Goal: Task Accomplishment & Management: Complete application form

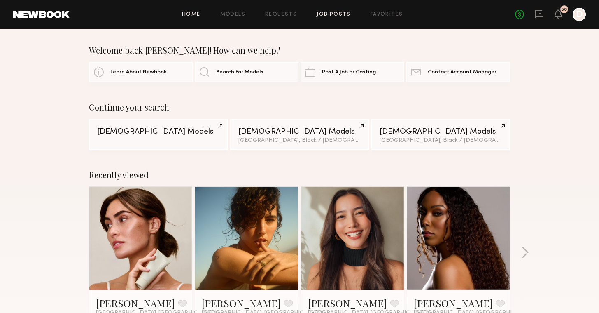
click at [330, 16] on link "Job Posts" at bounding box center [334, 14] width 34 height 5
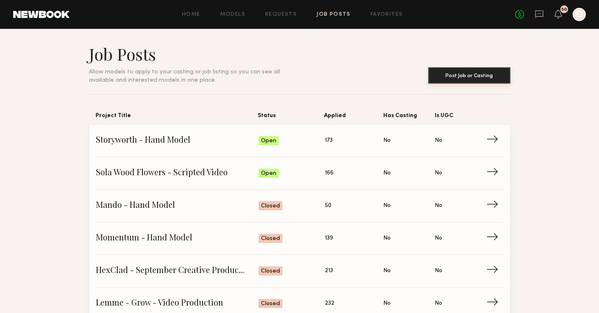
click at [452, 74] on button "Post Job or Casting" at bounding box center [470, 75] width 82 height 16
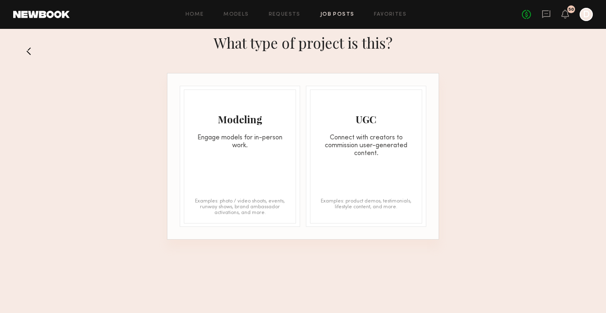
click at [230, 135] on div "Engage models for in-person work." at bounding box center [239, 142] width 111 height 16
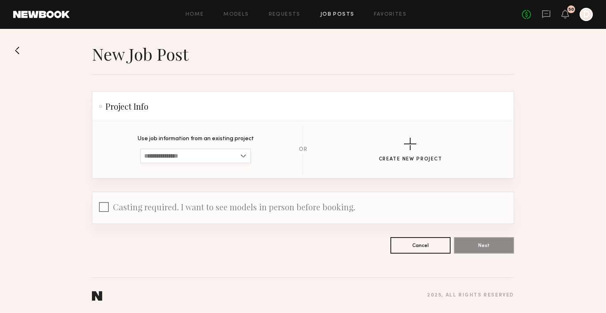
click at [202, 151] on input at bounding box center [195, 155] width 111 height 15
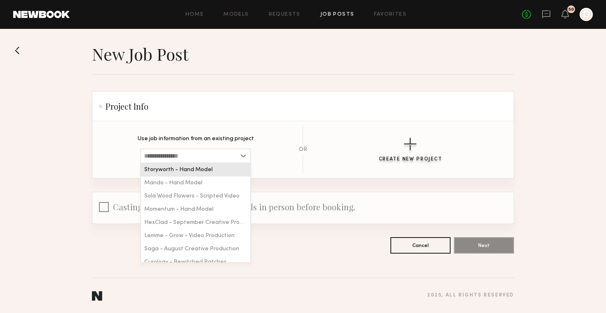
click at [423, 150] on button "Create New Project" at bounding box center [410, 150] width 63 height 24
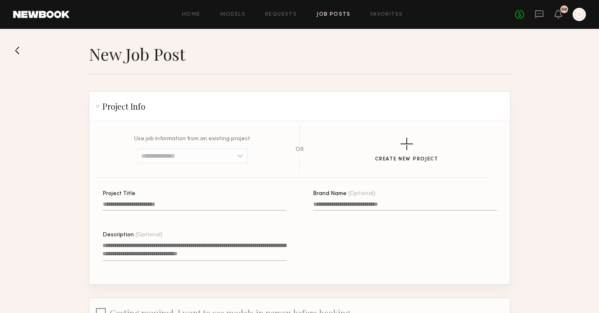
click at [218, 206] on input "Project Title" at bounding box center [195, 205] width 184 height 9
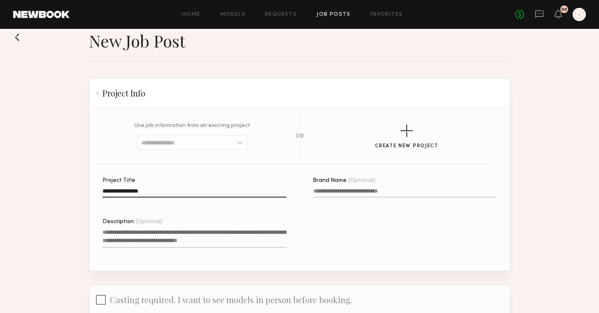
type input "**********"
click at [240, 234] on textarea "Description (Optional)" at bounding box center [195, 238] width 184 height 20
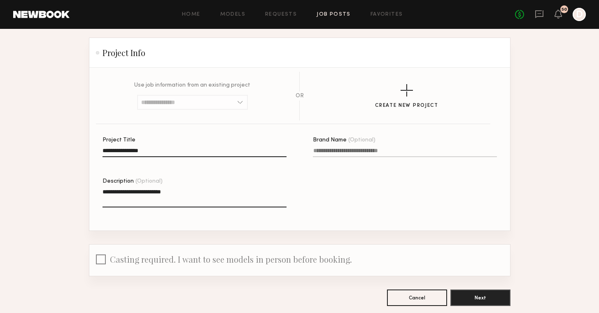
scroll to position [95, 0]
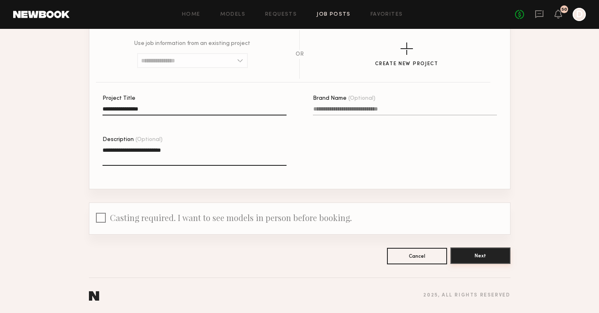
type textarea "**********"
click at [475, 254] on button "Next" at bounding box center [481, 255] width 60 height 16
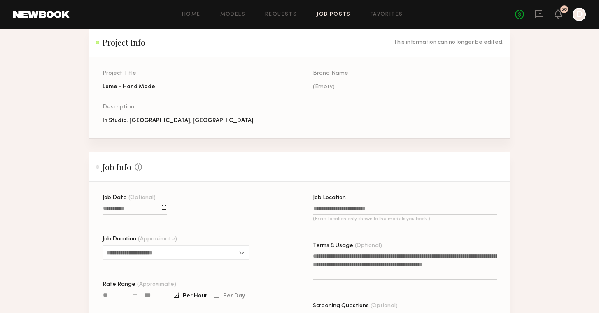
scroll to position [135, 0]
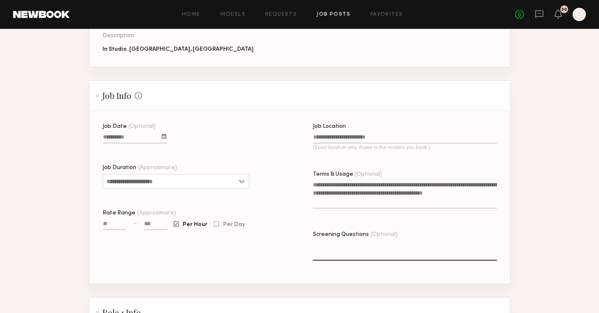
click at [166, 138] on div at bounding box center [164, 136] width 5 height 5
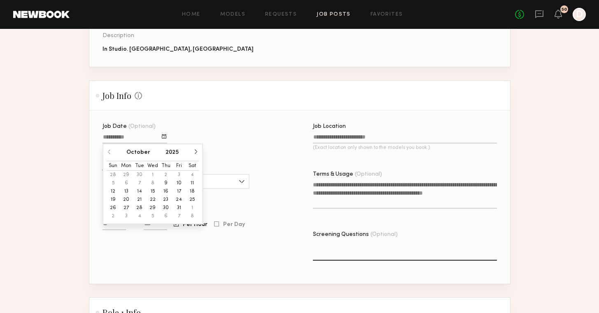
click at [126, 191] on button "13" at bounding box center [126, 191] width 13 height 8
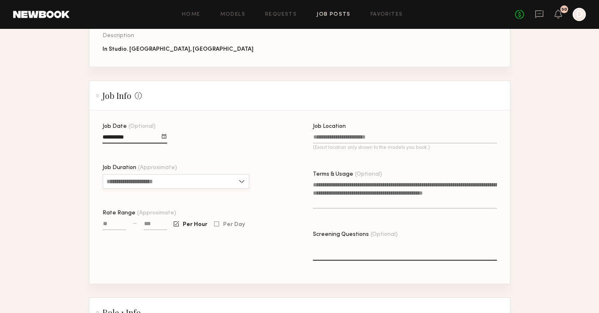
click at [148, 183] on input "Job Duration (Approximate)" at bounding box center [176, 181] width 147 height 15
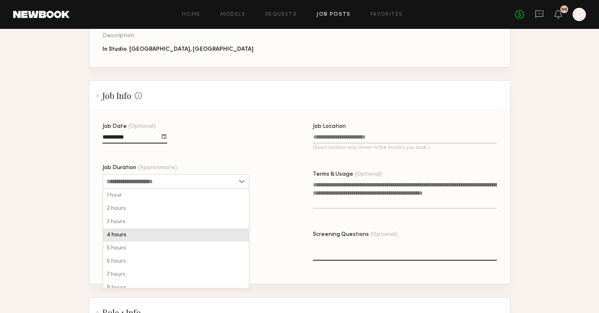
click at [144, 230] on div "4 hours" at bounding box center [175, 234] width 145 height 13
type input "*******"
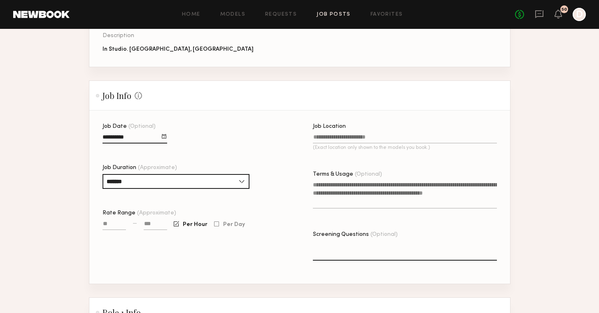
click at [325, 135] on input "Job Location (Exact location only shown to the models you book.)" at bounding box center [405, 138] width 184 height 9
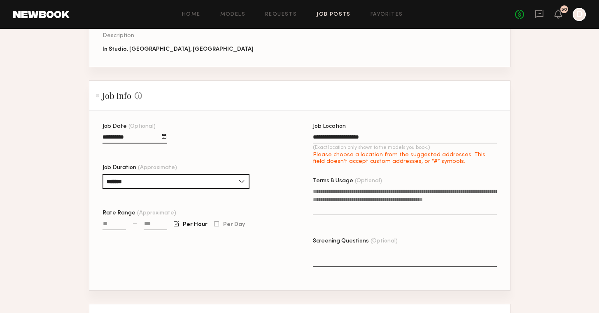
type input "**********"
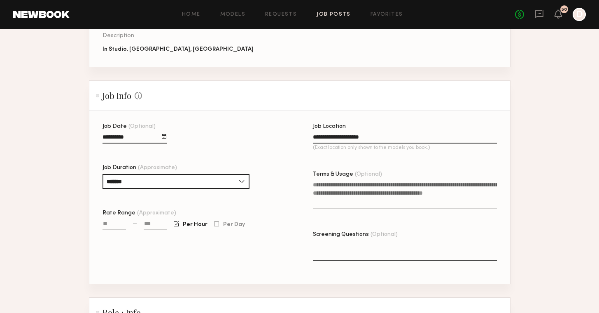
click at [118, 225] on input "Rate Range (Approximate)" at bounding box center [114, 224] width 23 height 9
type input "***"
click at [153, 223] on input at bounding box center [155, 224] width 23 height 9
type input "****"
click at [342, 187] on textarea "Terms & Usage (Optional)" at bounding box center [405, 194] width 184 height 28
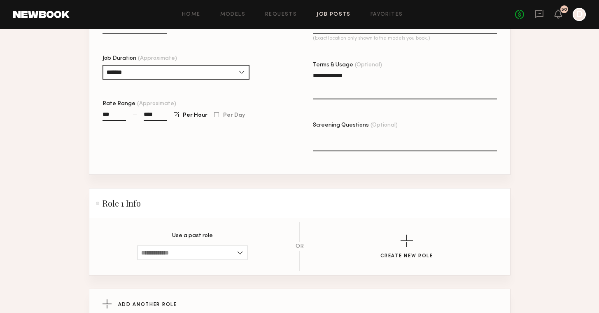
scroll to position [329, 0]
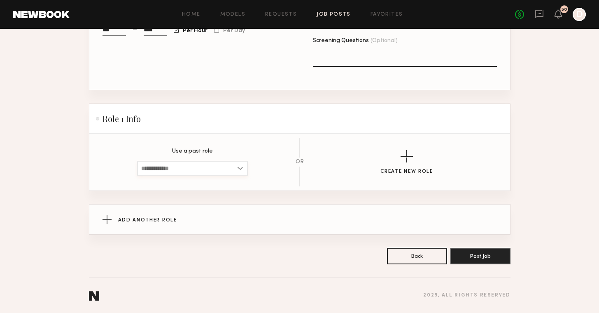
type textarea "**********"
click at [201, 166] on input at bounding box center [192, 168] width 111 height 15
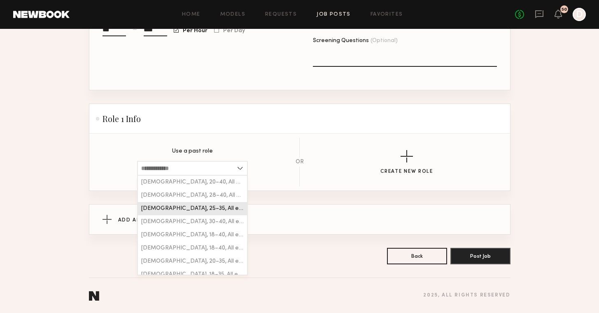
click at [216, 210] on span "Female, 25–35, All ethnicities" at bounding box center [192, 209] width 103 height 6
type input "**********"
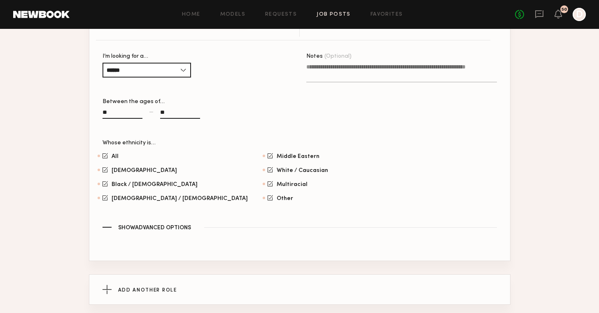
scroll to position [325, 0]
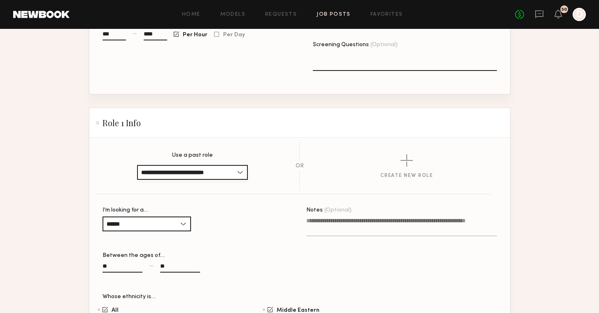
click at [208, 172] on input "**********" at bounding box center [192, 172] width 111 height 15
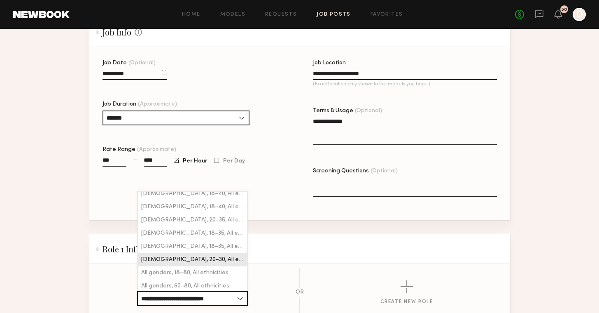
scroll to position [59, 0]
click at [377, 269] on section "**********" at bounding box center [300, 292] width 395 height 49
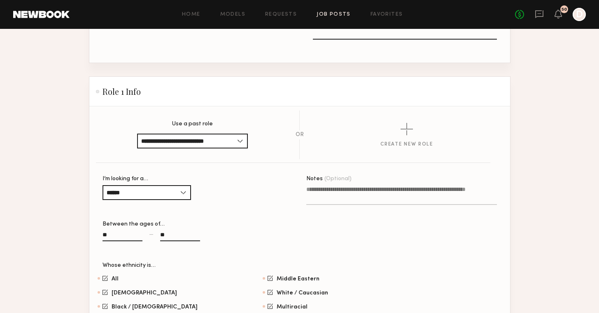
scroll to position [412, 0]
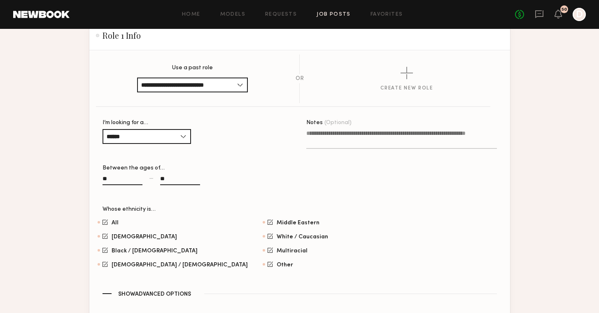
click at [173, 177] on input "**" at bounding box center [180, 180] width 40 height 9
type input "*"
type input "**"
click at [277, 190] on div "** — **" at bounding box center [198, 183] width 191 height 19
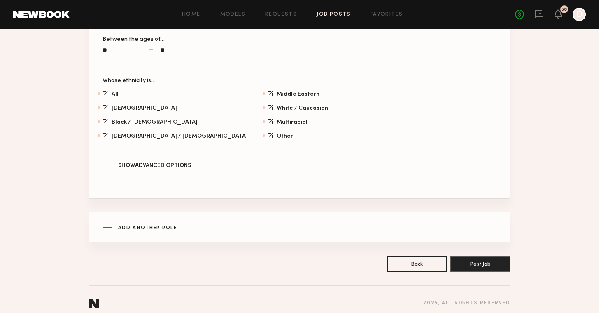
scroll to position [548, 0]
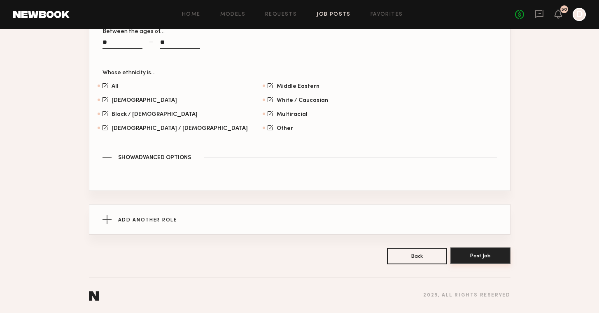
click at [489, 260] on button "Post Job" at bounding box center [481, 255] width 60 height 16
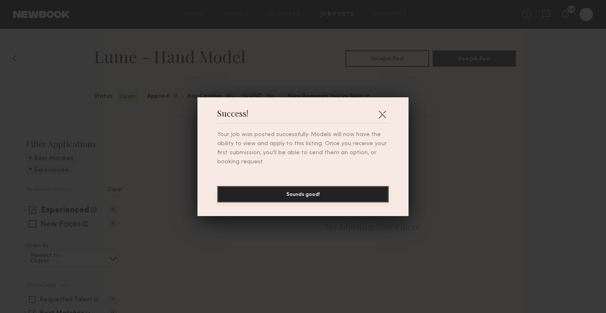
click at [301, 189] on button "Sounds good!" at bounding box center [302, 194] width 171 height 16
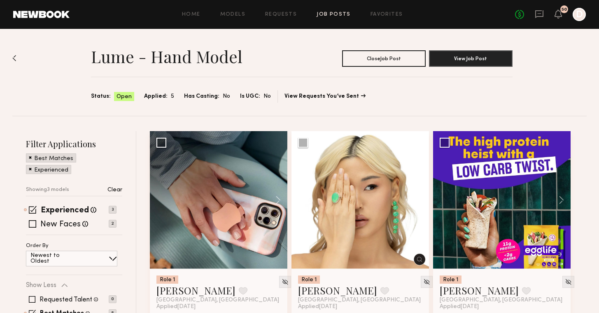
scroll to position [41, 0]
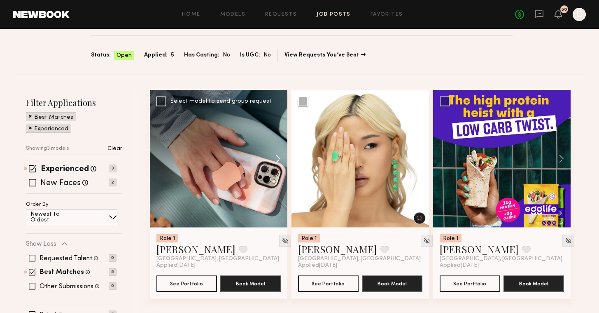
click at [276, 157] on button at bounding box center [274, 159] width 26 height 138
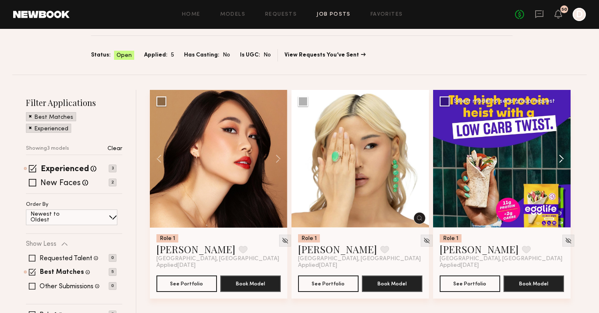
click at [565, 155] on button at bounding box center [558, 159] width 26 height 138
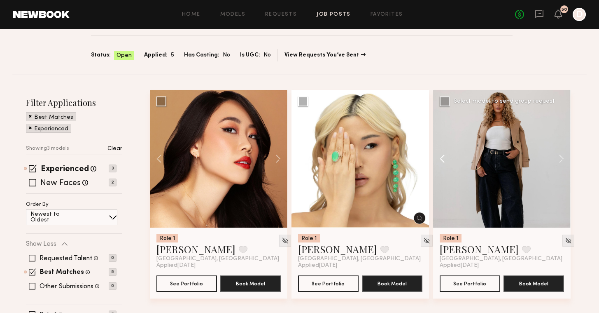
click at [440, 155] on button at bounding box center [446, 159] width 26 height 138
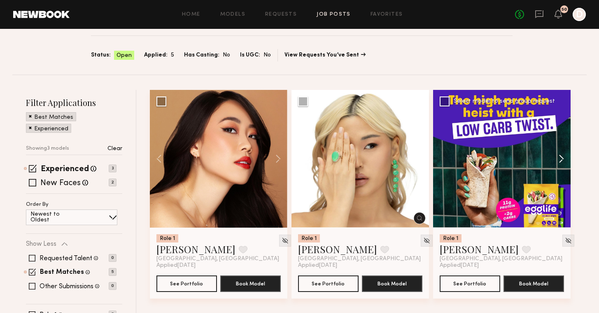
click at [566, 158] on button at bounding box center [558, 159] width 26 height 138
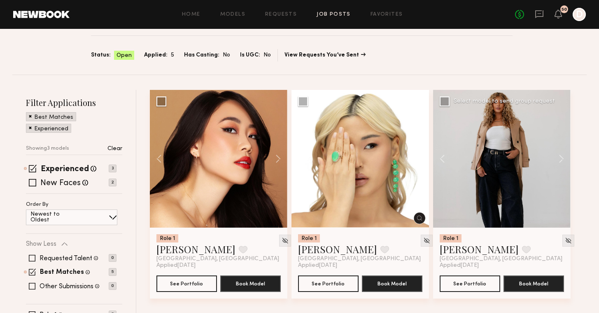
scroll to position [76, 0]
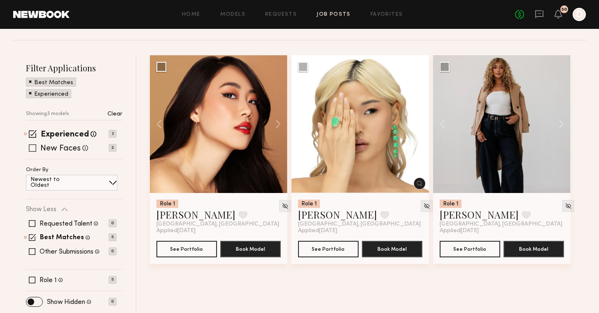
click at [29, 148] on span at bounding box center [32, 147] width 7 height 7
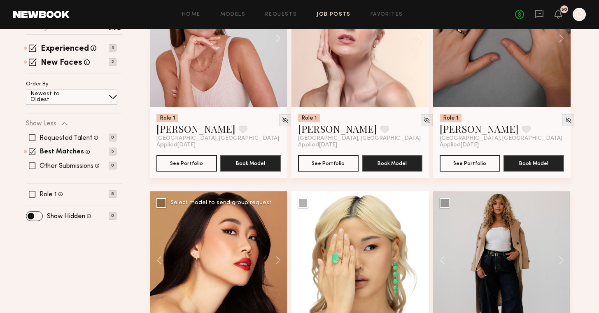
scroll to position [94, 0]
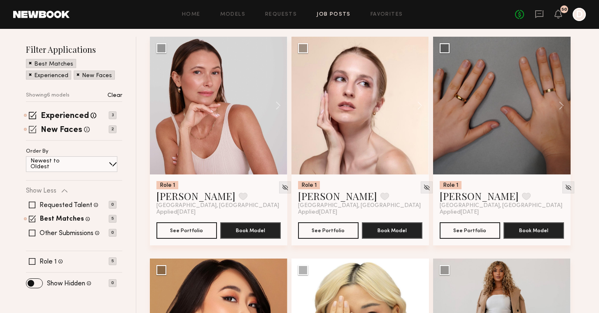
click at [112, 126] on p "2" at bounding box center [113, 129] width 8 height 8
click at [35, 129] on span at bounding box center [33, 129] width 8 height 8
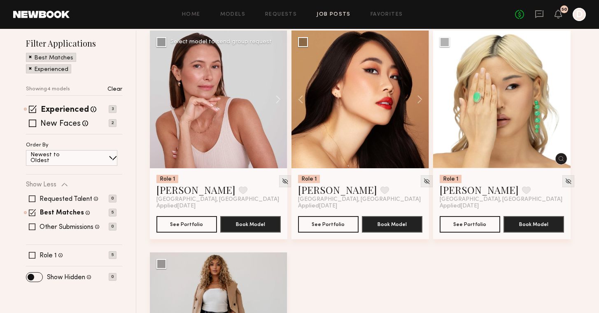
scroll to position [194, 0]
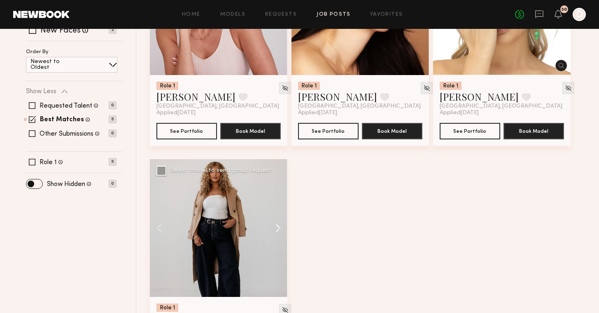
click at [279, 225] on button at bounding box center [274, 228] width 26 height 138
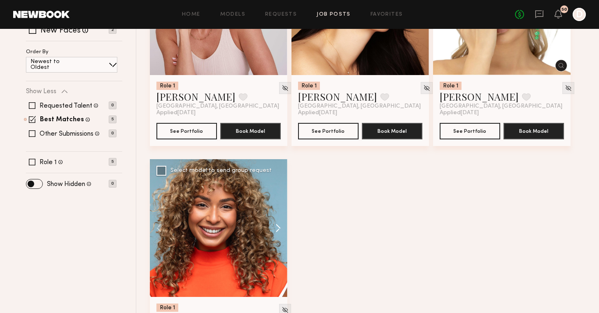
click at [279, 225] on button at bounding box center [274, 228] width 26 height 138
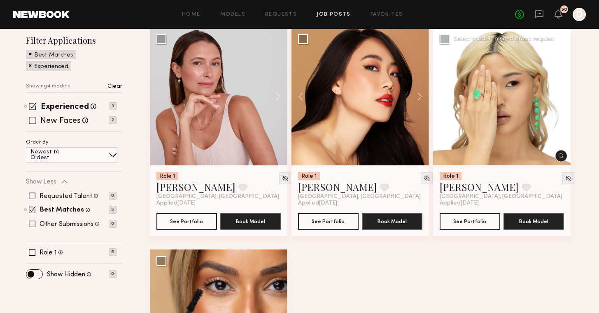
scroll to position [0, 0]
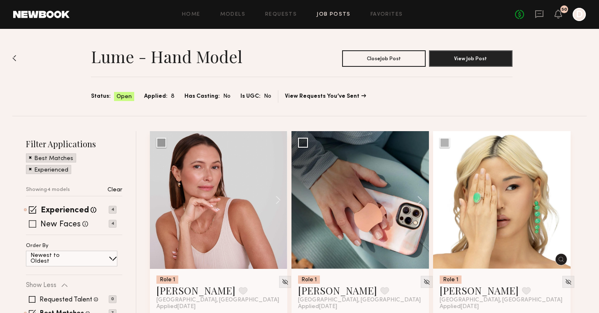
click at [32, 224] on span at bounding box center [32, 223] width 7 height 7
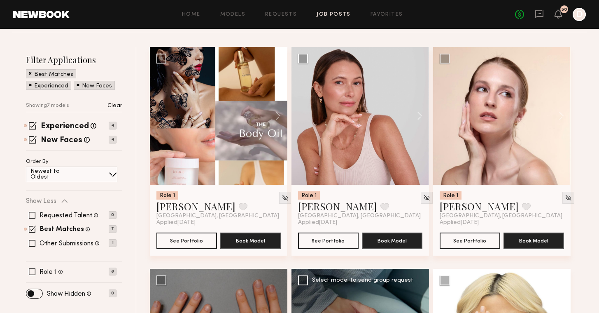
scroll to position [12, 0]
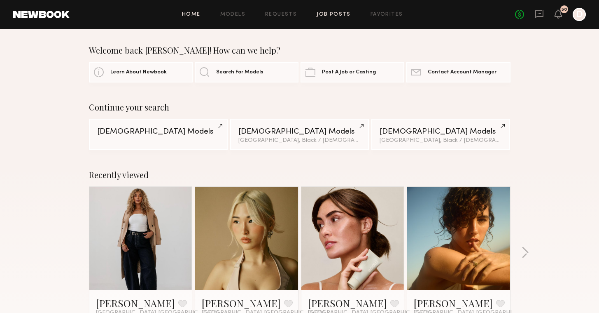
click at [340, 16] on link "Job Posts" at bounding box center [334, 14] width 34 height 5
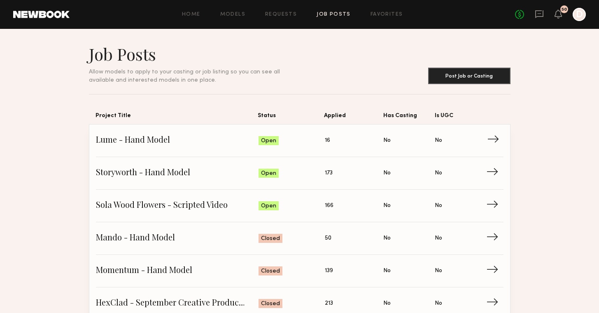
click at [227, 143] on span "Lume - Hand Model" at bounding box center [177, 140] width 163 height 12
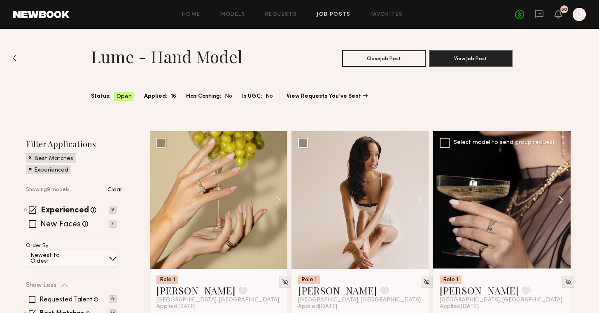
click at [560, 198] on button at bounding box center [558, 200] width 26 height 138
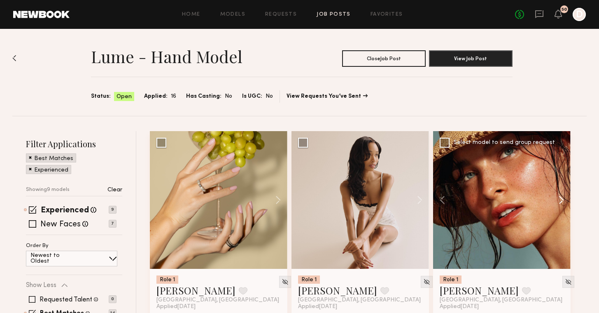
click at [560, 198] on button at bounding box center [558, 200] width 26 height 138
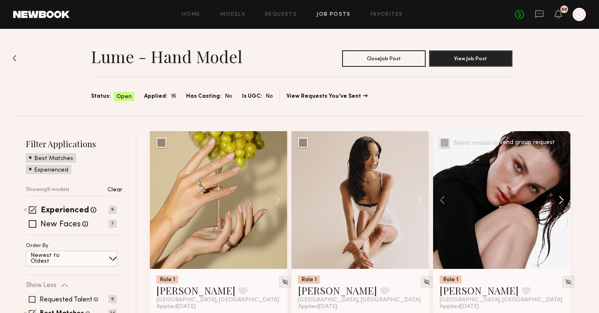
click at [560, 198] on button at bounding box center [558, 200] width 26 height 138
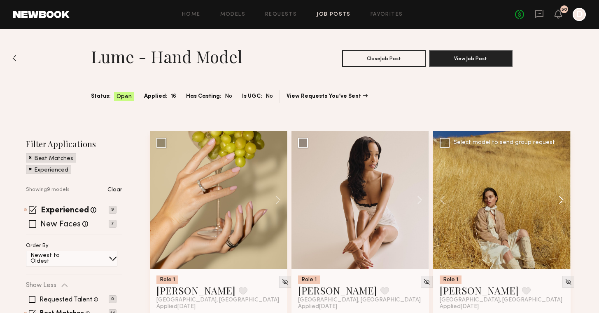
click at [560, 198] on button at bounding box center [558, 200] width 26 height 138
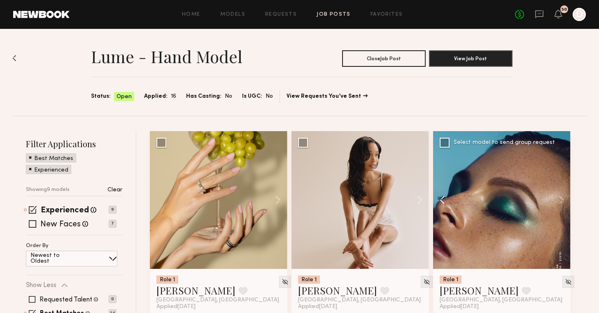
click at [440, 195] on button at bounding box center [446, 200] width 26 height 138
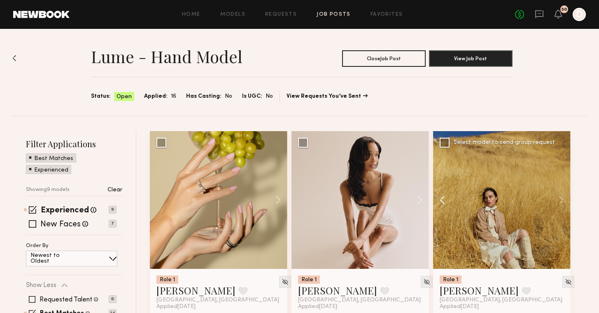
click at [440, 195] on button at bounding box center [446, 200] width 26 height 138
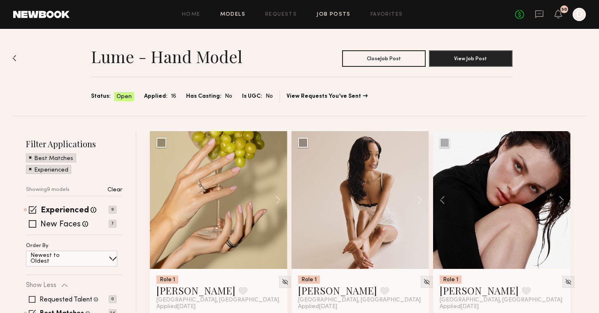
click at [243, 12] on link "Models" at bounding box center [232, 14] width 25 height 5
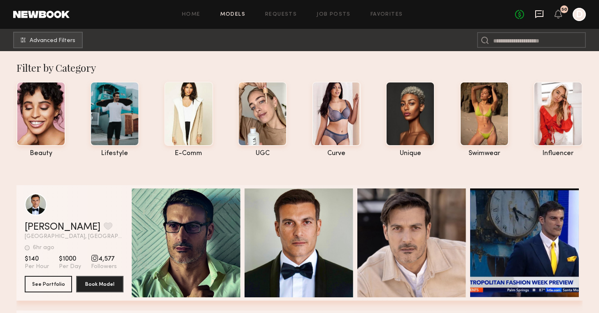
click at [541, 18] on icon at bounding box center [539, 13] width 9 height 9
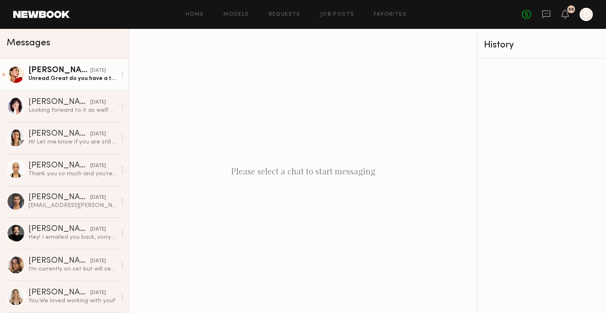
click at [72, 75] on div "Unread: Great do you have a teleprompter on set ?" at bounding box center [72, 79] width 88 height 8
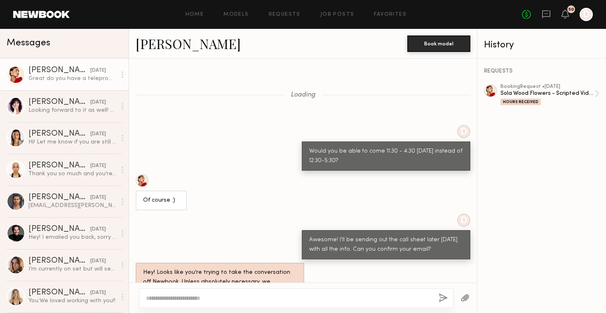
scroll to position [427, 0]
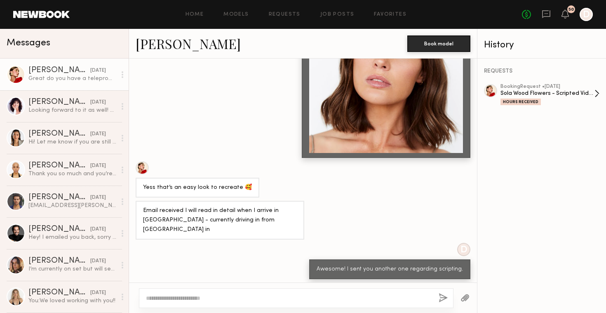
click at [568, 94] on div "Sola Wood Flowers - Scripted Video" at bounding box center [547, 93] width 94 height 8
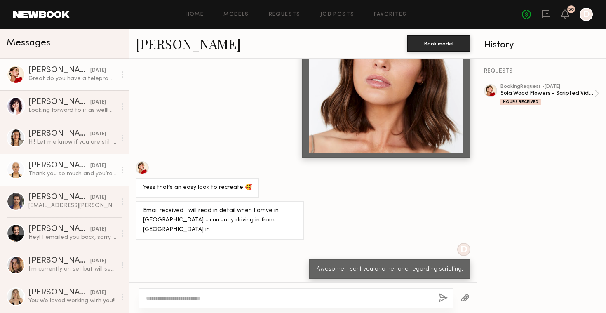
click at [55, 171] on div "Thank you so much and you’re welcome. I appreciate it and hope to work with you…" at bounding box center [72, 174] width 88 height 8
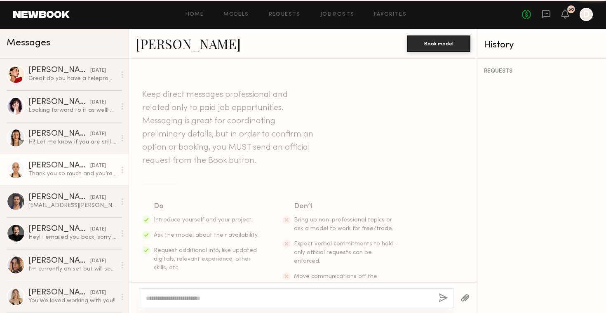
scroll to position [977, 0]
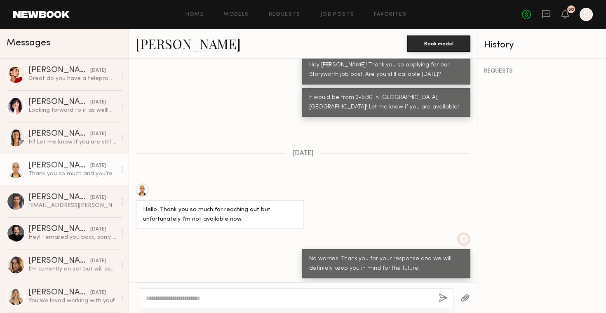
click at [148, 45] on link "Idriss T." at bounding box center [188, 44] width 105 height 18
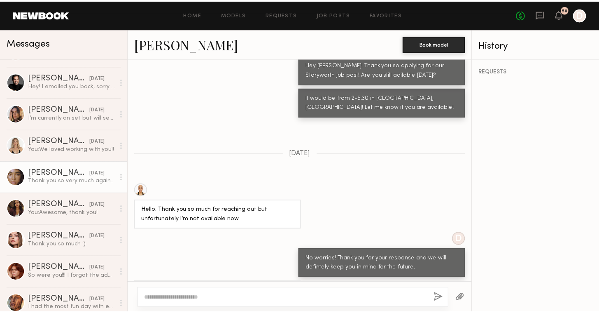
scroll to position [0, 0]
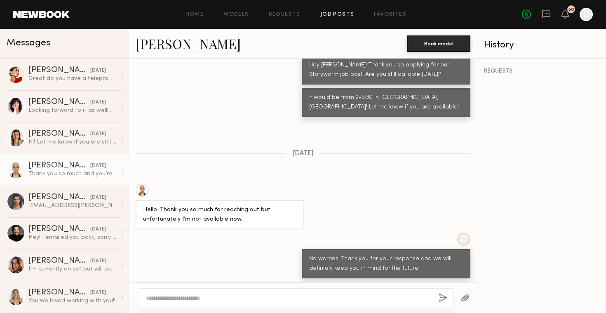
click at [334, 14] on link "Job Posts" at bounding box center [337, 14] width 34 height 5
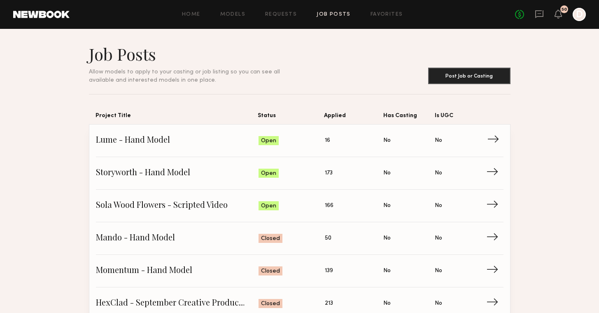
click at [200, 145] on span "Lume - Hand Model" at bounding box center [177, 140] width 163 height 12
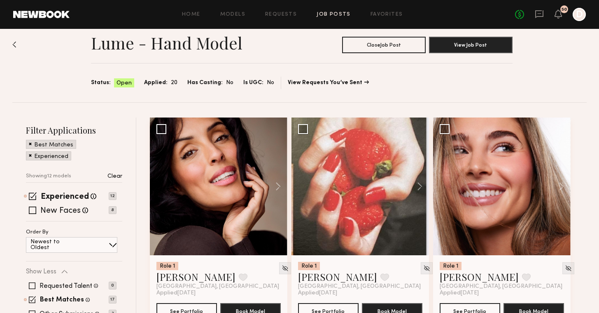
scroll to position [52, 0]
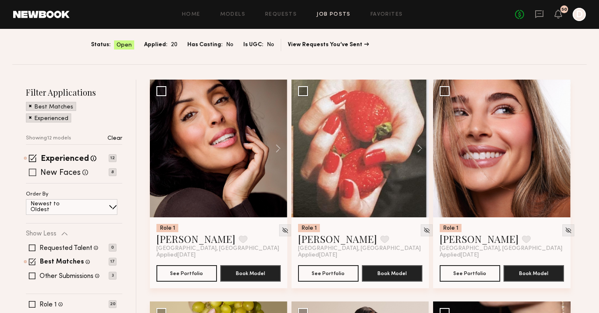
click at [33, 171] on span at bounding box center [32, 172] width 7 height 7
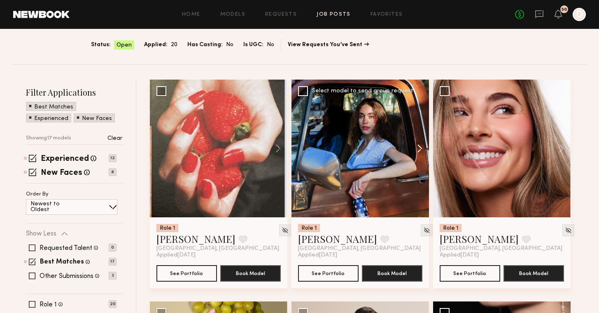
click at [419, 145] on button at bounding box center [416, 149] width 26 height 138
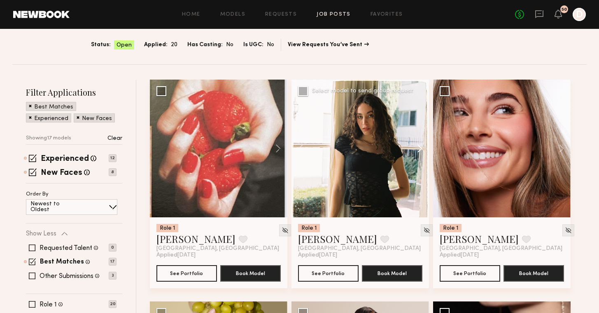
click at [419, 145] on button at bounding box center [416, 149] width 26 height 138
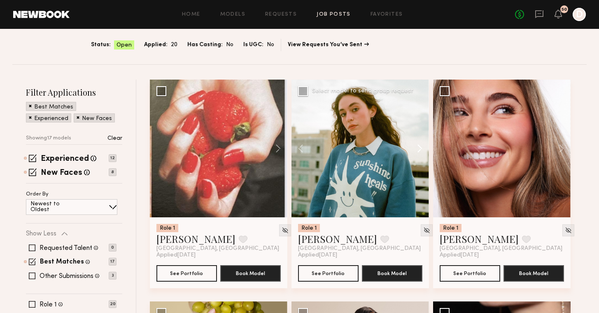
click at [419, 145] on button at bounding box center [416, 149] width 26 height 138
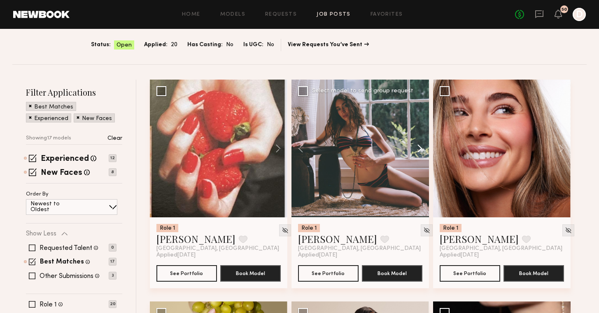
click at [419, 145] on button at bounding box center [416, 149] width 26 height 138
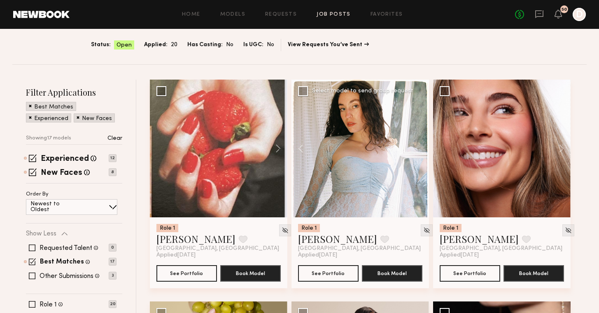
click at [419, 145] on div at bounding box center [361, 149] width 138 height 138
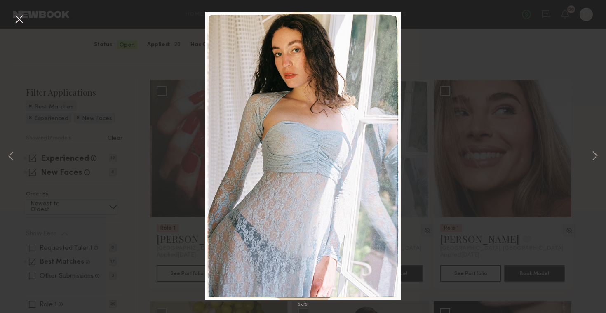
click at [16, 18] on button at bounding box center [18, 19] width 13 height 15
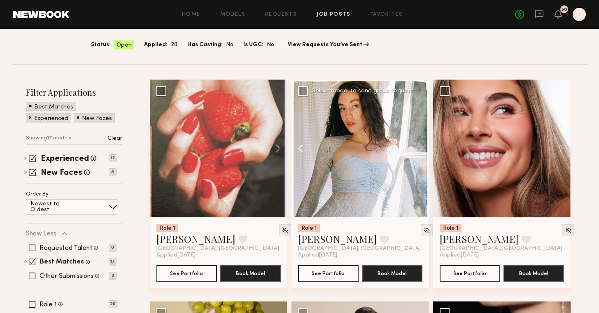
click at [300, 147] on button at bounding box center [305, 149] width 26 height 138
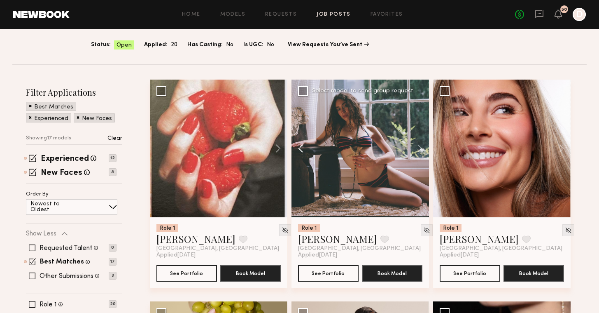
click at [300, 147] on button at bounding box center [305, 149] width 26 height 138
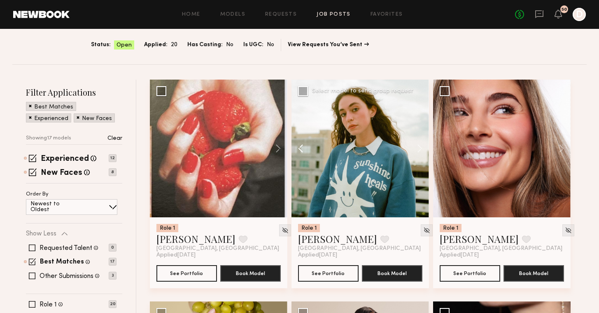
click at [300, 147] on button at bounding box center [305, 149] width 26 height 138
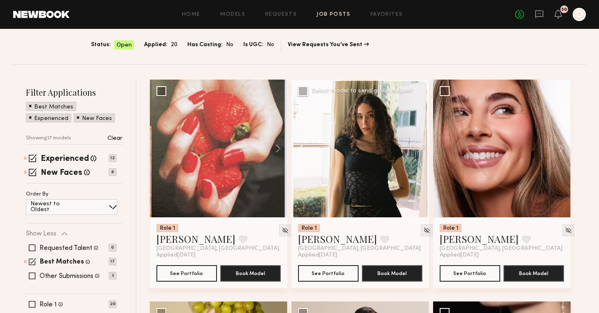
click at [300, 147] on button at bounding box center [305, 149] width 26 height 138
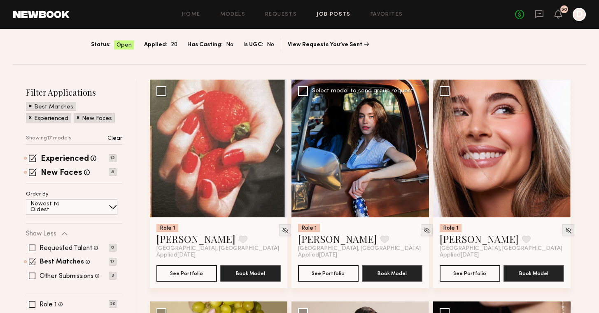
click at [300, 147] on div at bounding box center [361, 149] width 138 height 138
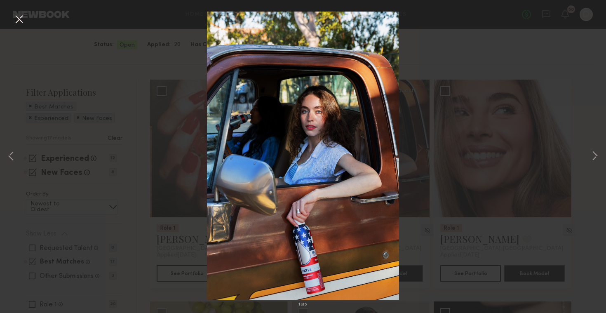
click at [20, 19] on button at bounding box center [18, 19] width 13 height 15
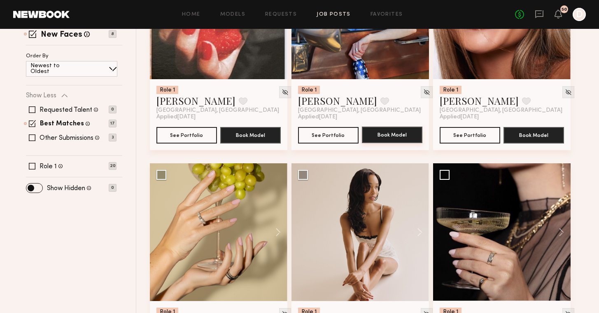
scroll to position [258, 0]
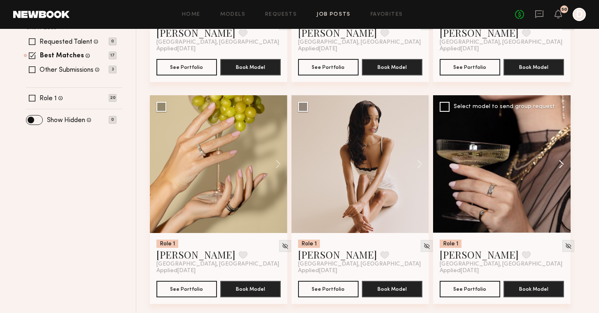
click at [555, 167] on button at bounding box center [558, 164] width 26 height 138
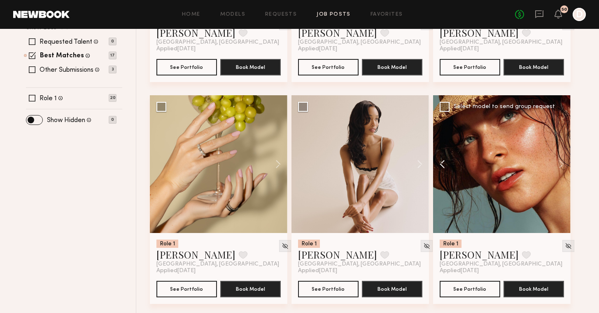
click at [440, 161] on button at bounding box center [446, 164] width 26 height 138
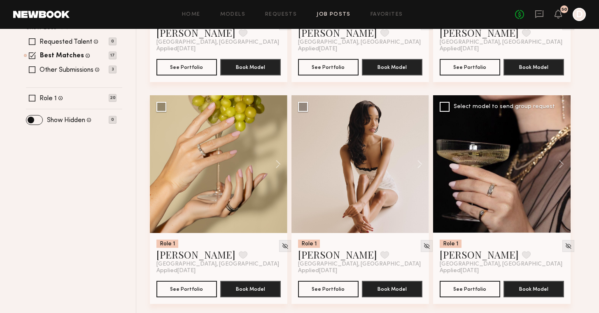
scroll to position [0, 0]
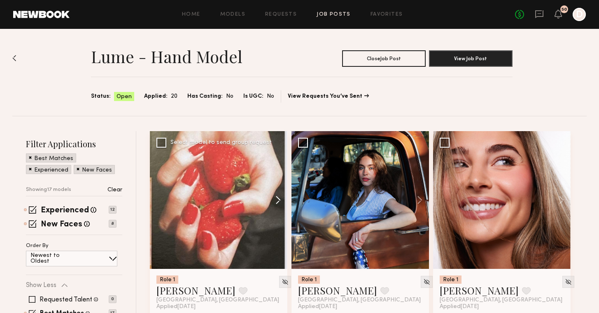
click at [280, 199] on button at bounding box center [274, 200] width 26 height 138
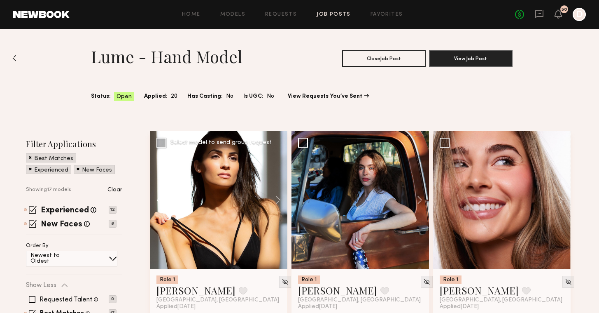
click at [154, 199] on button at bounding box center [163, 200] width 26 height 138
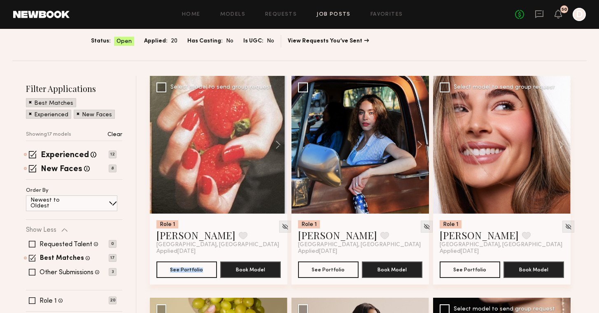
scroll to position [61, 0]
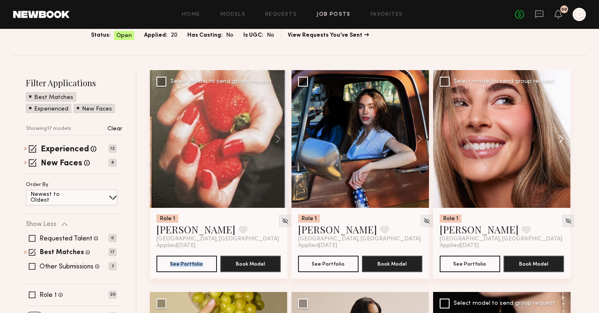
click at [560, 136] on button at bounding box center [558, 139] width 26 height 138
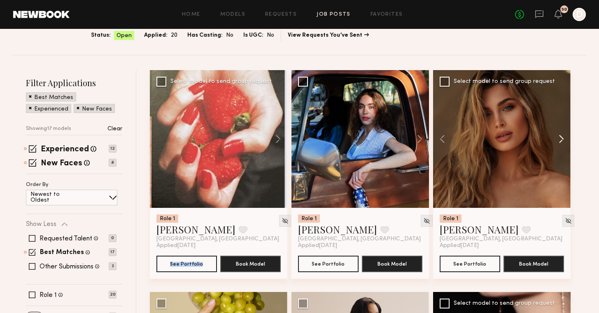
click at [560, 136] on button at bounding box center [558, 139] width 26 height 138
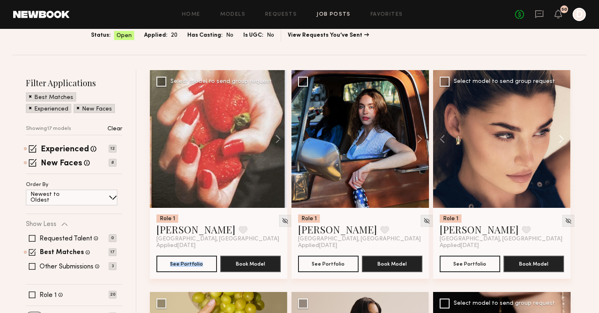
click at [560, 136] on button at bounding box center [558, 139] width 26 height 138
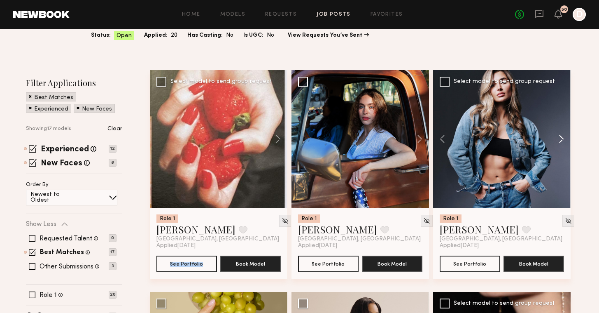
click at [560, 136] on button at bounding box center [558, 139] width 26 height 138
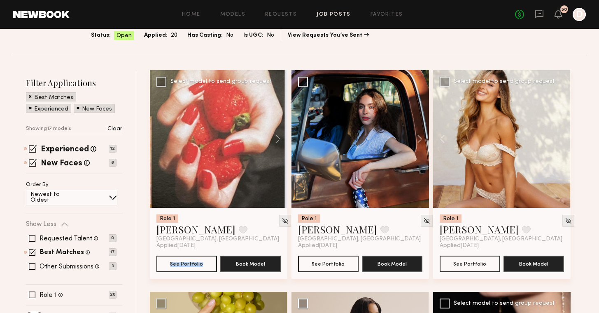
click at [560, 136] on div at bounding box center [502, 139] width 138 height 138
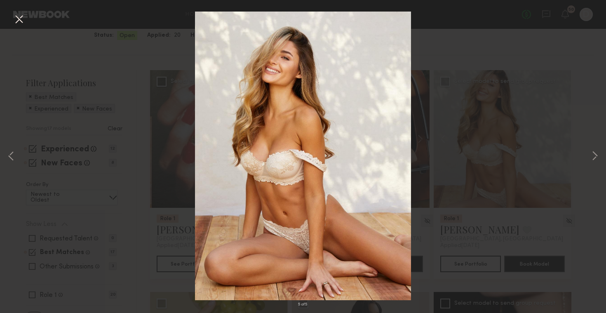
click at [589, 154] on div "5 of 5" at bounding box center [303, 156] width 606 height 313
click at [512, 61] on div "5 of 5" at bounding box center [303, 156] width 606 height 313
click at [20, 20] on button at bounding box center [18, 19] width 13 height 15
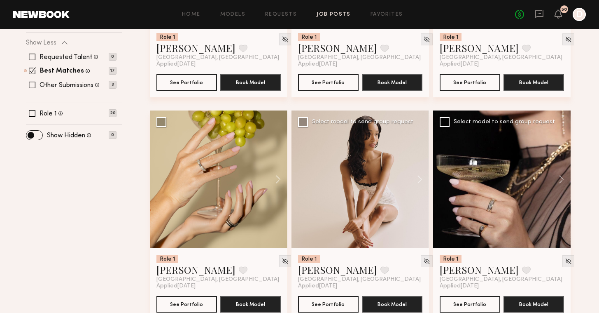
scroll to position [264, 0]
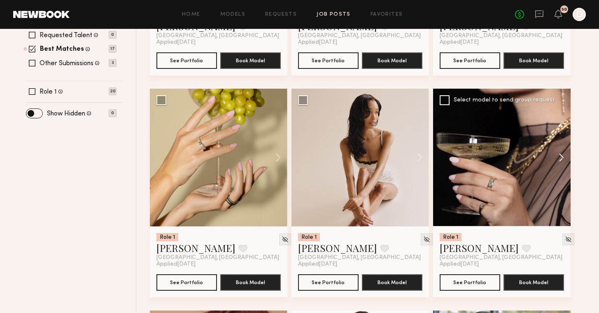
click at [557, 159] on button at bounding box center [558, 158] width 26 height 138
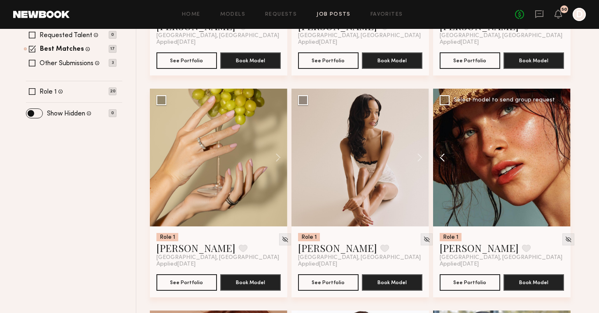
click at [442, 157] on button at bounding box center [446, 158] width 26 height 138
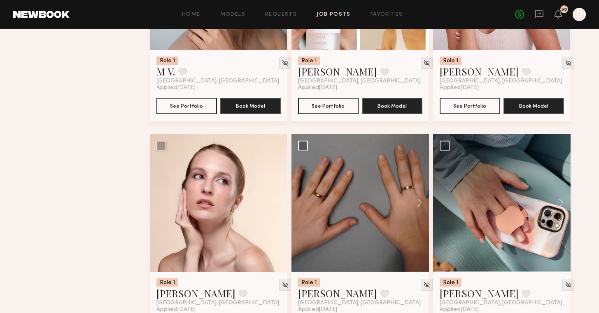
scroll to position [923, 0]
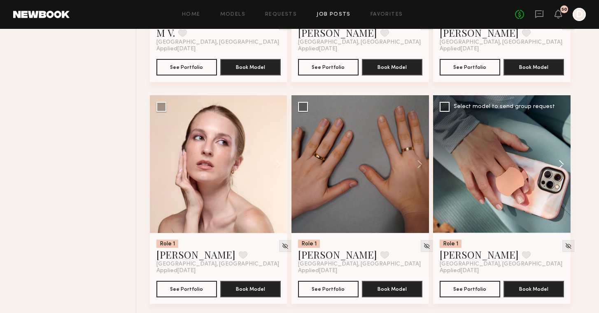
click at [560, 164] on button at bounding box center [558, 164] width 26 height 138
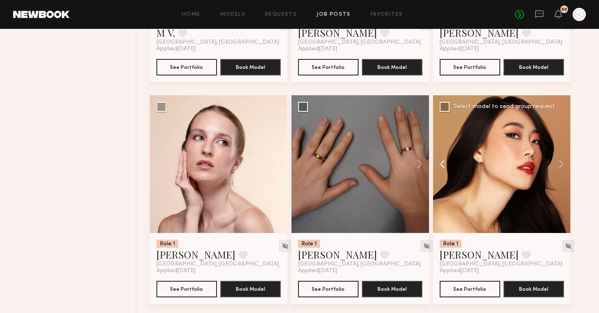
click at [445, 161] on button at bounding box center [446, 164] width 26 height 138
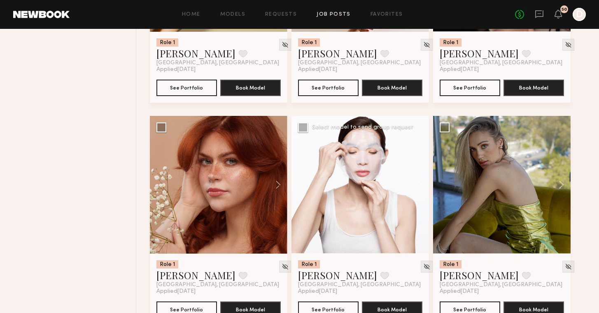
scroll to position [0, 0]
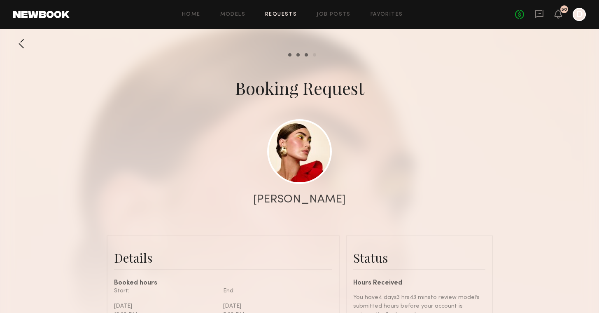
scroll to position [151, 0]
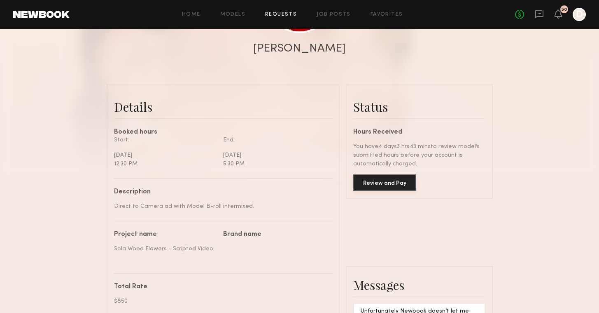
click at [385, 178] on button "Review and Pay" at bounding box center [385, 182] width 63 height 16
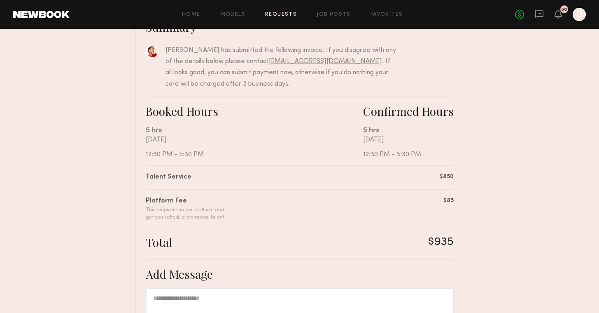
scroll to position [213, 0]
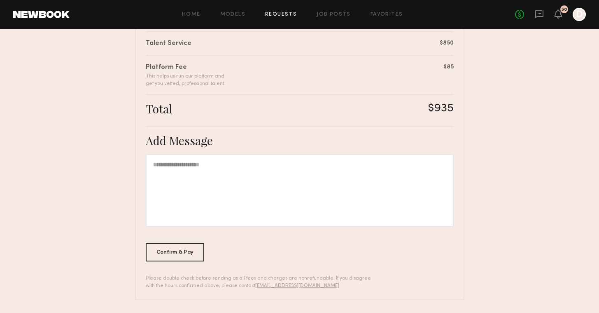
click at [186, 250] on div "Confirm & Pay" at bounding box center [175, 252] width 59 height 18
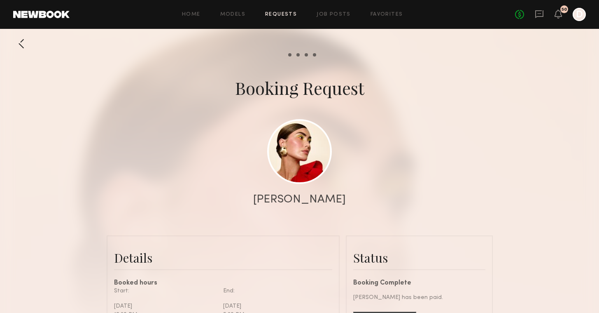
scroll to position [161, 0]
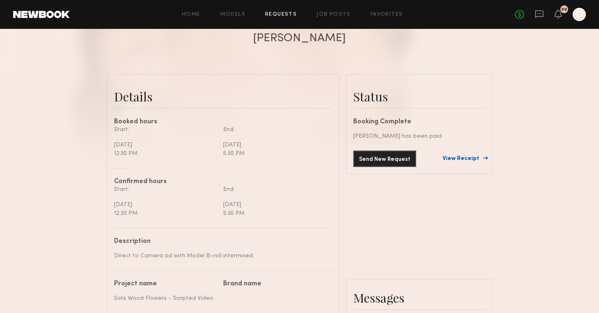
click at [464, 158] on link "View Receipt" at bounding box center [464, 159] width 43 height 6
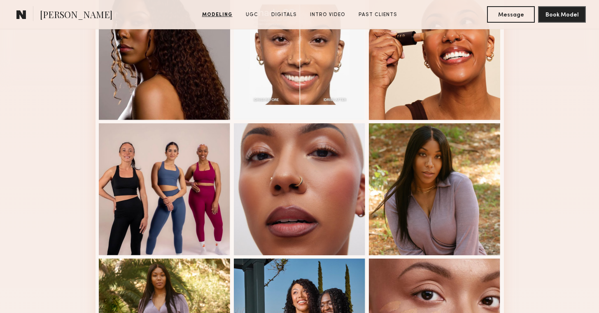
scroll to position [529, 0]
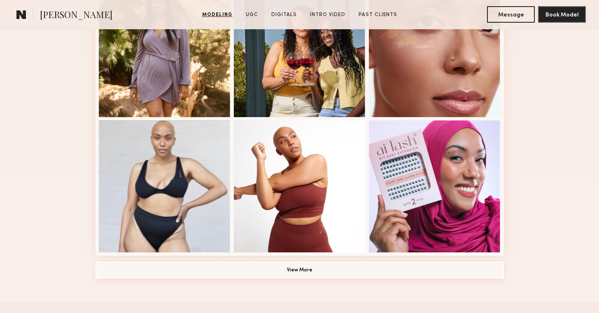
click at [342, 269] on button "View More" at bounding box center [300, 270] width 409 height 16
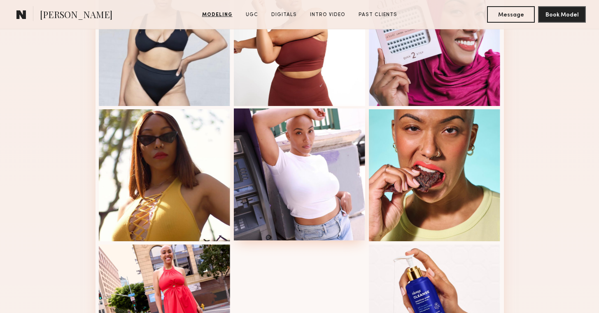
scroll to position [151, 0]
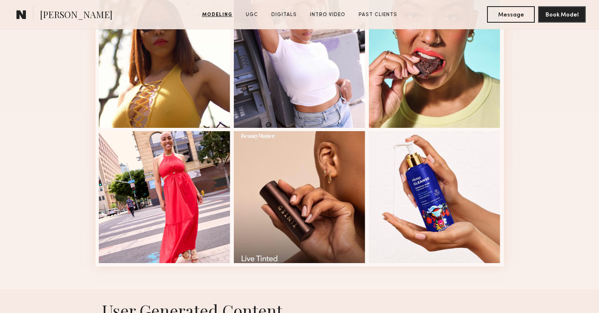
scroll to position [0, 0]
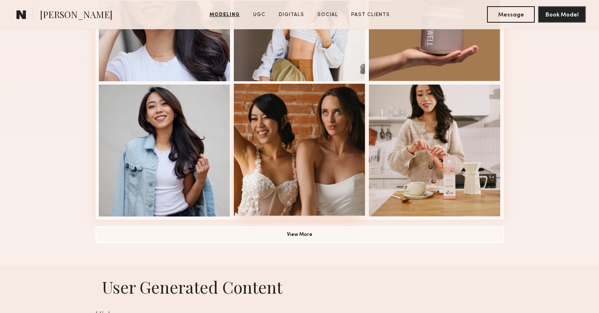
scroll to position [717, 0]
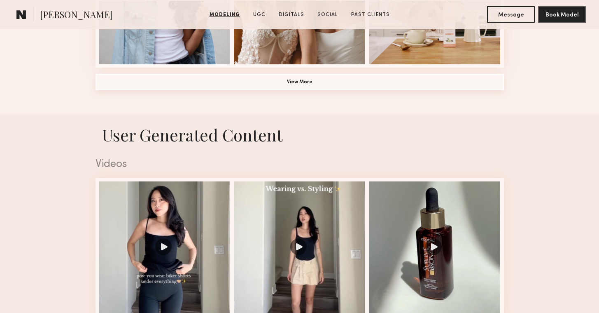
click at [353, 87] on button "View More" at bounding box center [300, 82] width 409 height 16
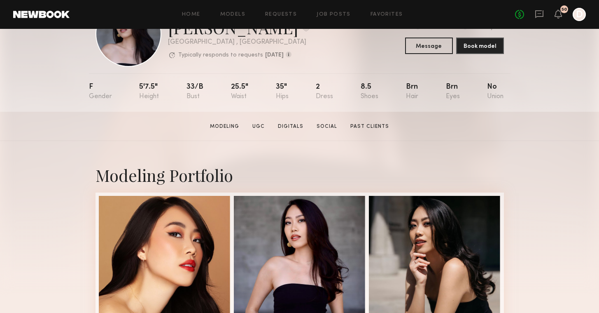
scroll to position [116, 0]
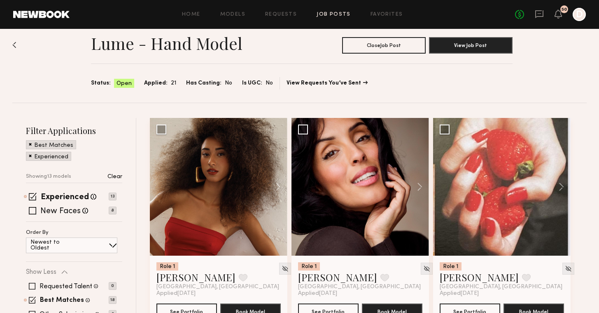
scroll to position [39, 0]
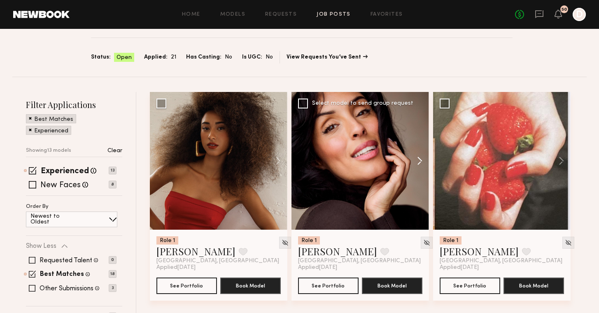
click at [423, 157] on button at bounding box center [416, 161] width 26 height 138
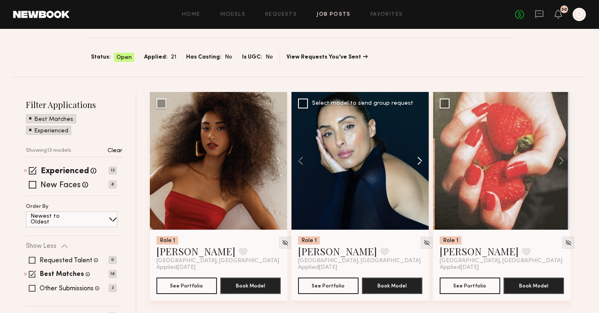
click at [422, 157] on button at bounding box center [416, 161] width 26 height 138
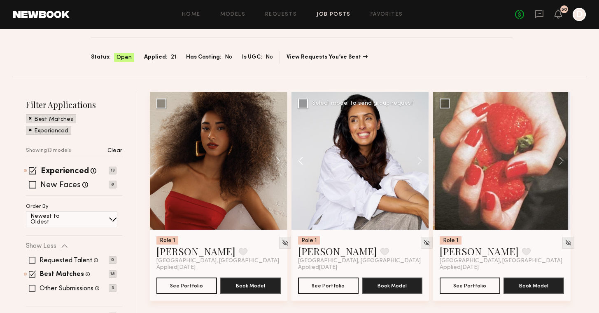
click at [302, 161] on button at bounding box center [305, 161] width 26 height 138
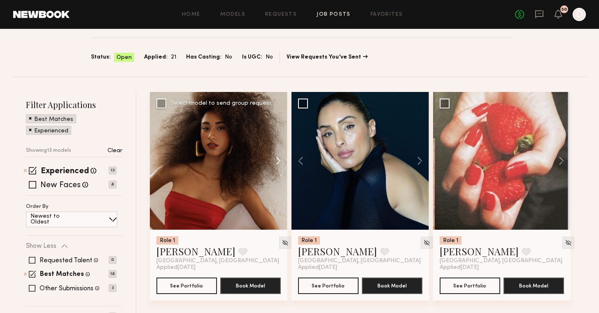
click at [279, 162] on button at bounding box center [274, 161] width 26 height 138
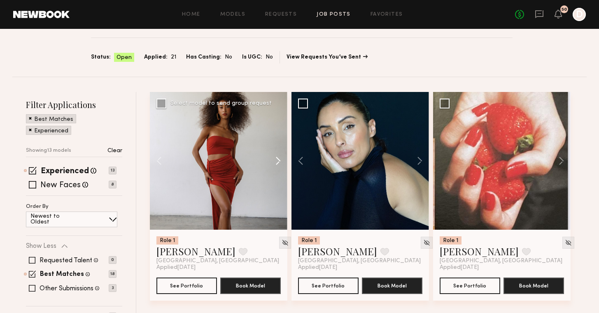
click at [279, 162] on button at bounding box center [274, 161] width 26 height 138
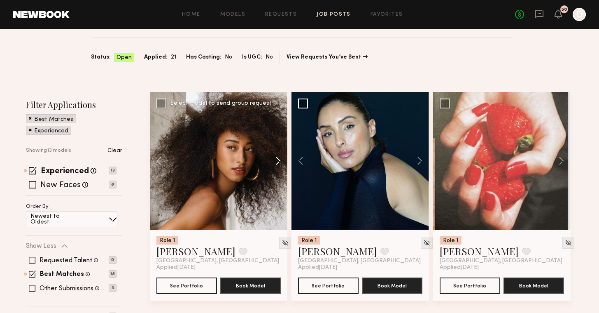
click at [279, 162] on button at bounding box center [274, 161] width 26 height 138
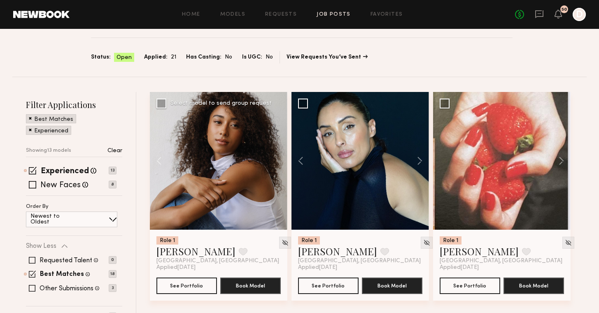
click at [279, 162] on div at bounding box center [219, 161] width 138 height 138
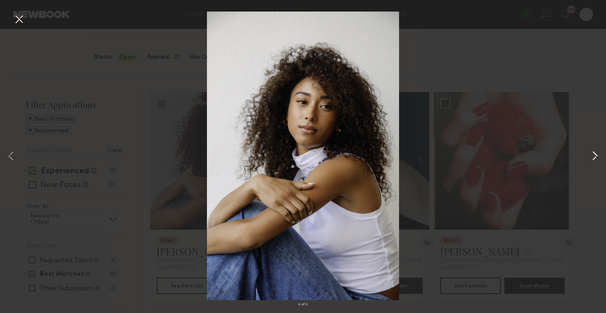
click at [592, 156] on button at bounding box center [595, 156] width 10 height 250
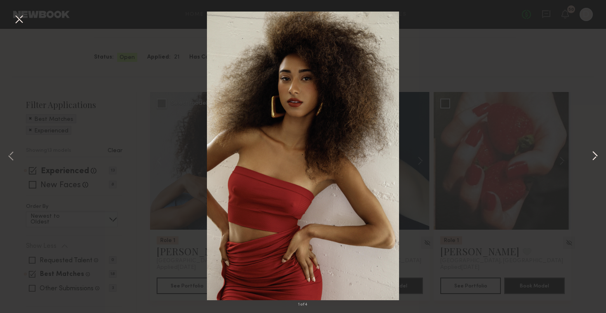
click at [593, 155] on button at bounding box center [595, 156] width 10 height 250
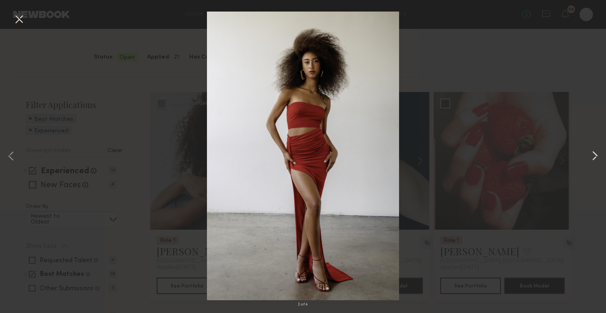
click at [593, 155] on button at bounding box center [595, 156] width 10 height 250
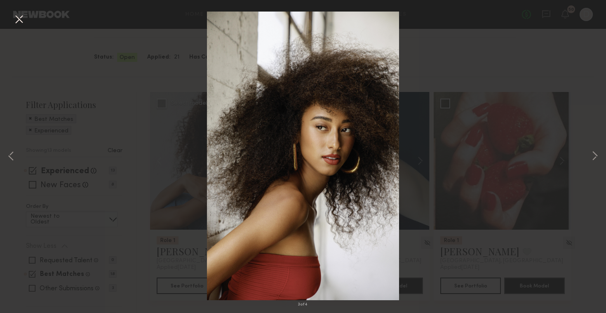
click at [120, 73] on div "3 of 4" at bounding box center [303, 156] width 606 height 313
click at [21, 22] on button at bounding box center [18, 19] width 13 height 15
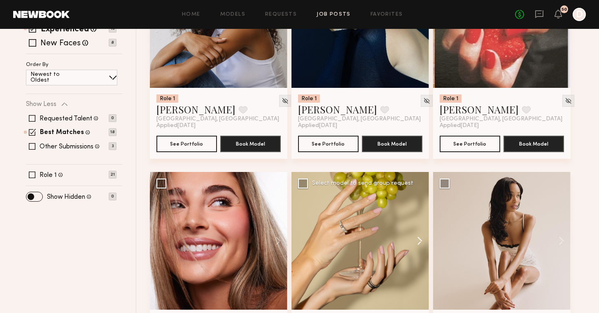
scroll to position [237, 0]
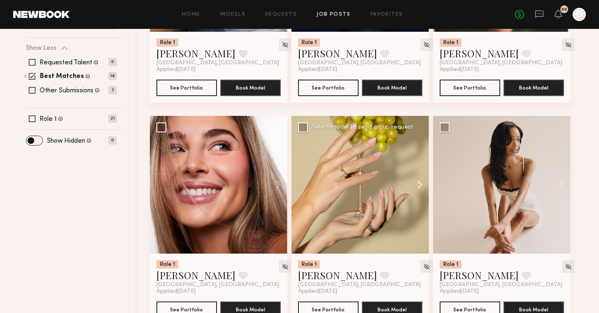
click at [422, 187] on button at bounding box center [416, 185] width 26 height 138
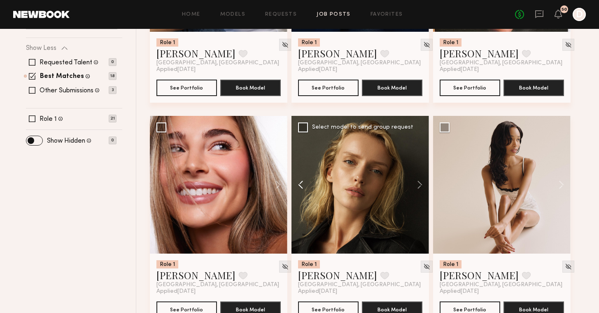
click at [303, 183] on button at bounding box center [305, 185] width 26 height 138
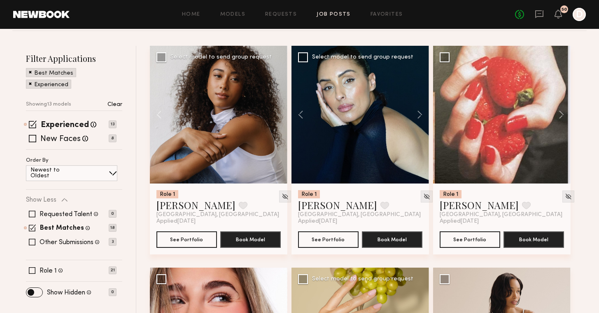
scroll to position [72, 0]
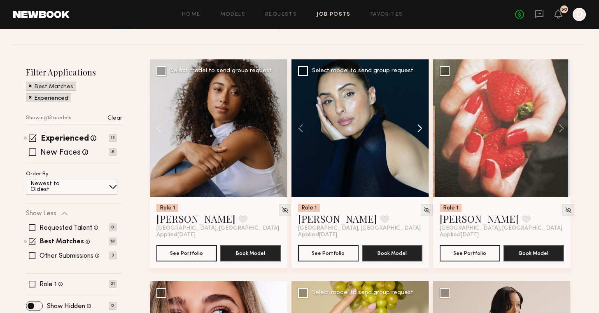
click at [418, 126] on button at bounding box center [416, 128] width 26 height 138
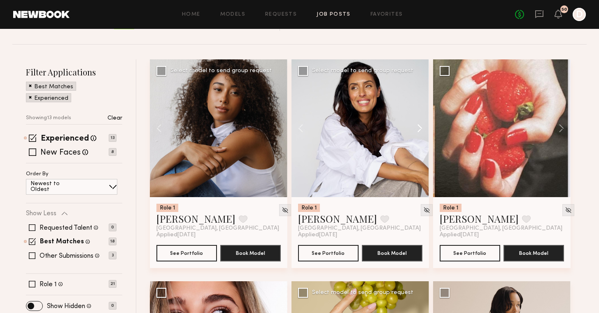
click at [418, 126] on button at bounding box center [416, 128] width 26 height 138
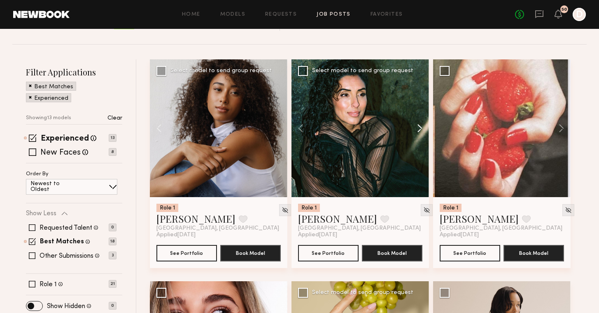
click at [418, 126] on button at bounding box center [416, 128] width 26 height 138
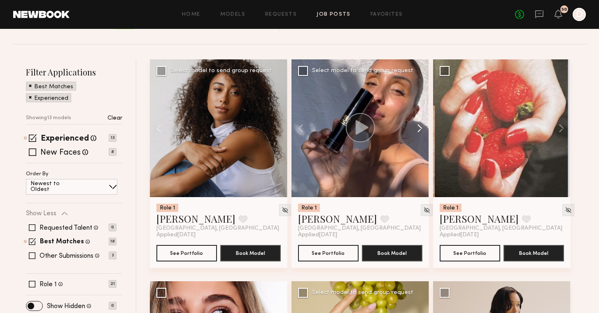
click at [418, 126] on button at bounding box center [416, 128] width 26 height 138
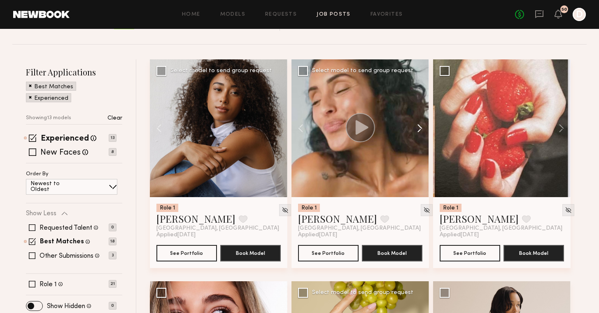
click at [418, 126] on button at bounding box center [416, 128] width 26 height 138
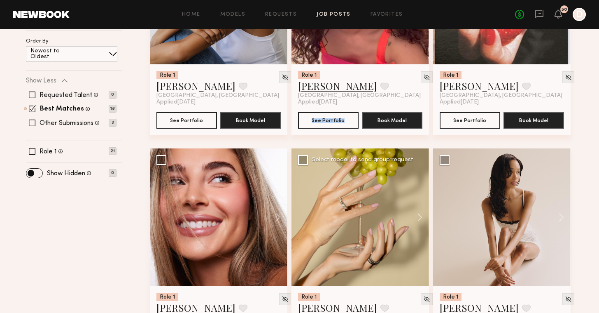
scroll to position [39, 0]
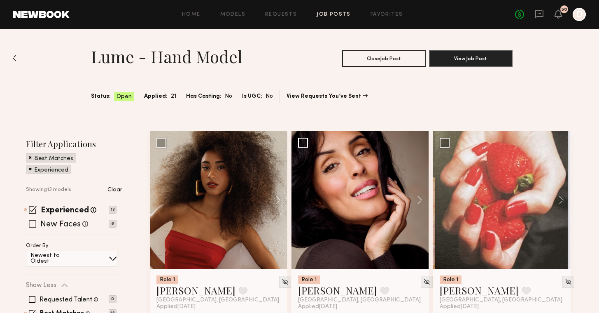
click at [29, 225] on span at bounding box center [32, 223] width 7 height 7
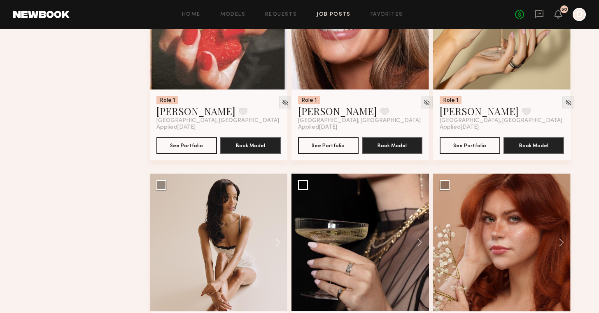
scroll to position [444, 0]
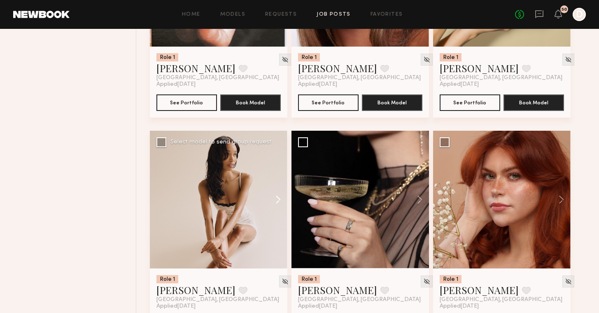
click at [276, 199] on button at bounding box center [274, 200] width 26 height 138
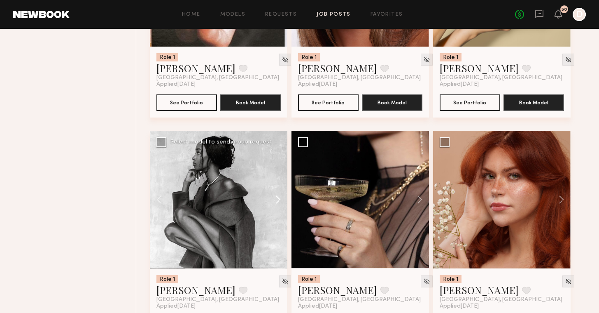
click at [277, 199] on button at bounding box center [274, 200] width 26 height 138
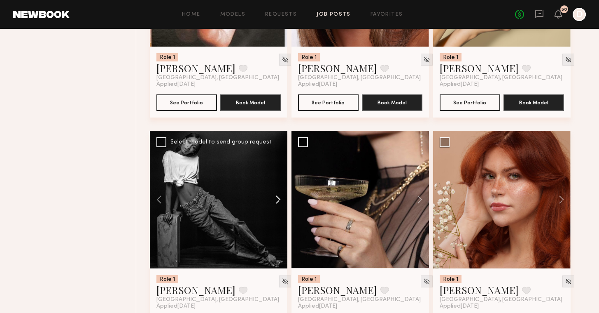
click at [277, 199] on button at bounding box center [274, 200] width 26 height 138
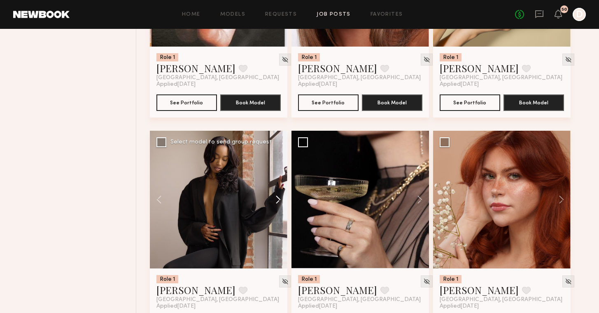
click at [277, 199] on button at bounding box center [274, 200] width 26 height 138
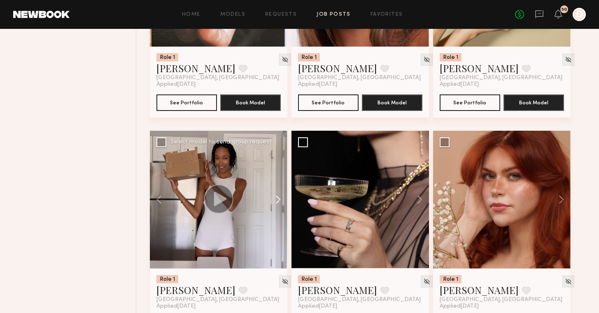
click at [277, 199] on button at bounding box center [274, 200] width 26 height 138
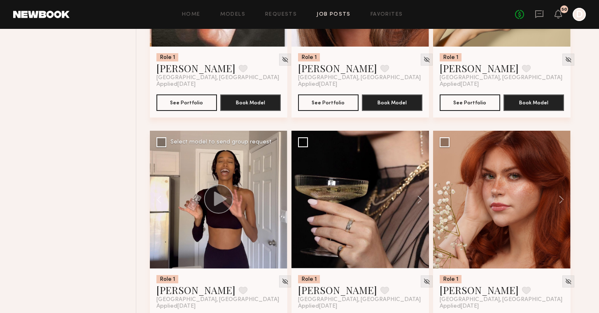
click at [277, 199] on div at bounding box center [219, 200] width 138 height 138
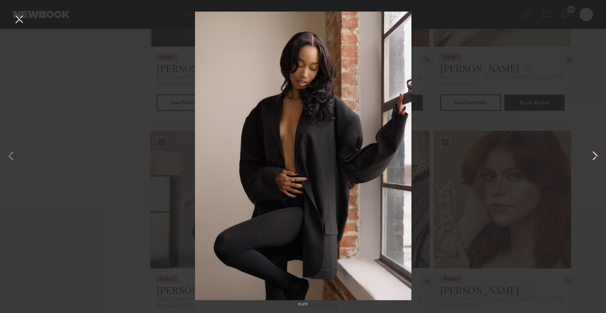
click at [595, 154] on button at bounding box center [595, 156] width 10 height 250
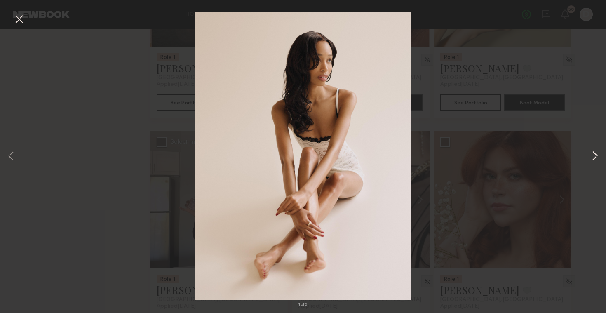
click at [595, 154] on button at bounding box center [595, 156] width 10 height 250
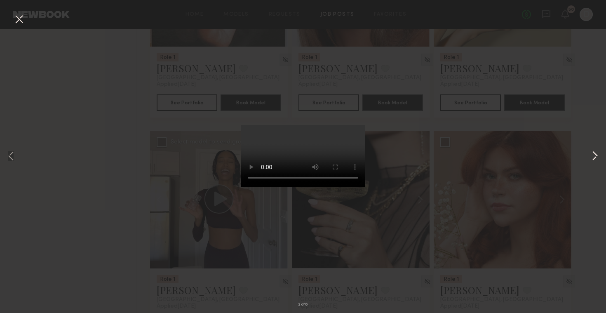
click at [595, 154] on button at bounding box center [595, 156] width 10 height 250
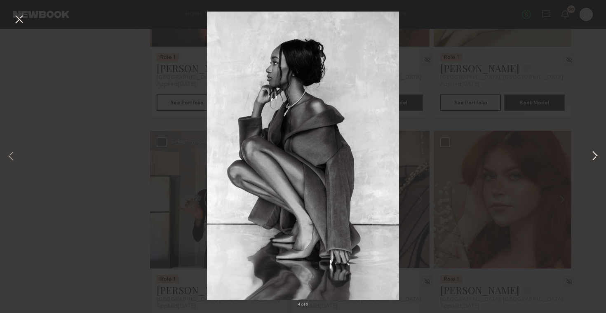
click at [595, 154] on button at bounding box center [595, 156] width 10 height 250
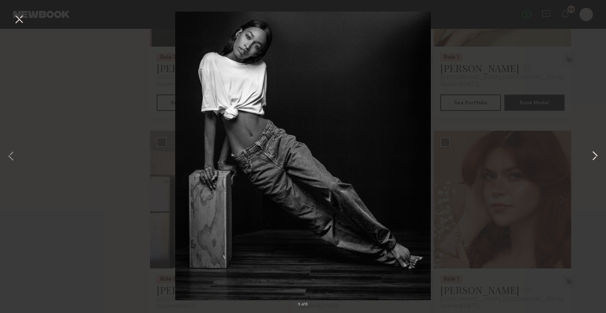
click at [595, 154] on button at bounding box center [595, 156] width 10 height 250
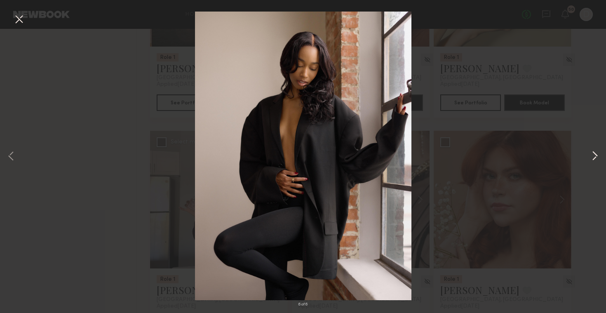
click at [595, 154] on button at bounding box center [595, 156] width 10 height 250
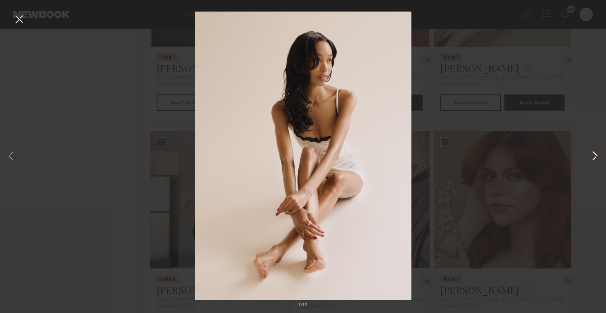
click at [595, 154] on button at bounding box center [595, 156] width 10 height 250
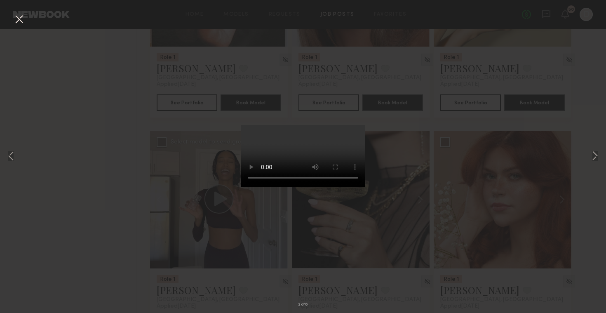
click at [21, 17] on button at bounding box center [18, 19] width 13 height 15
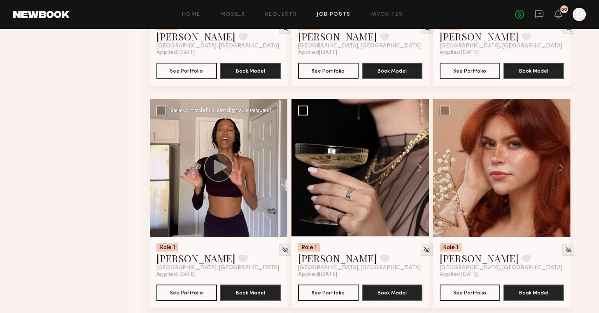
scroll to position [0, 0]
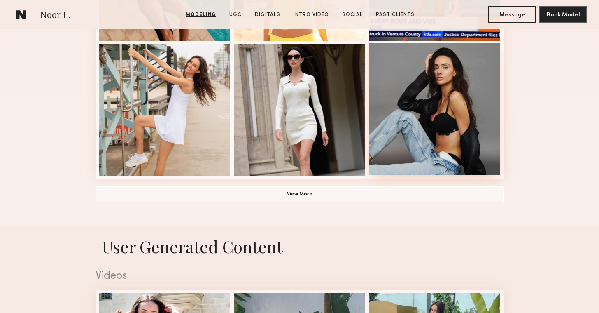
scroll to position [678, 0]
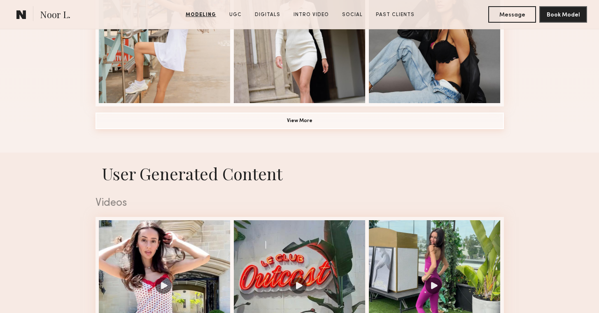
click at [420, 116] on button "View More" at bounding box center [300, 120] width 409 height 16
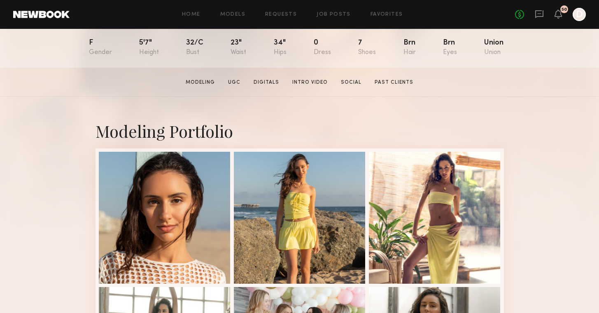
scroll to position [0, 0]
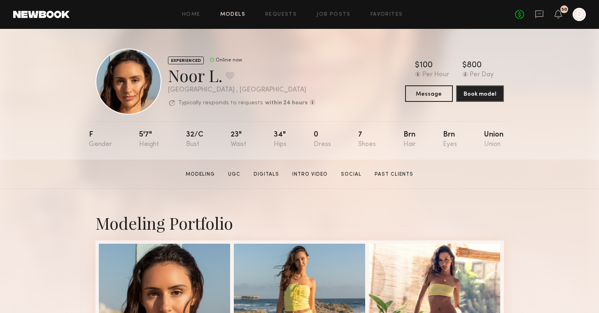
click at [240, 13] on link "Models" at bounding box center [232, 14] width 25 height 5
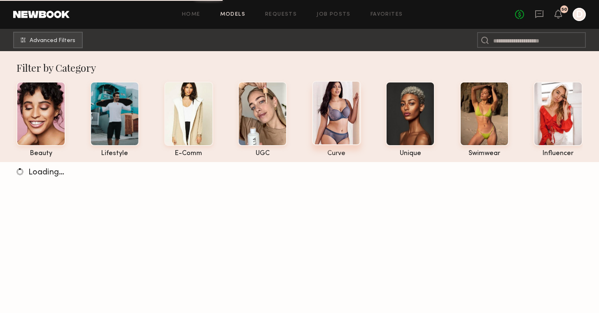
click at [340, 107] on div at bounding box center [336, 113] width 49 height 64
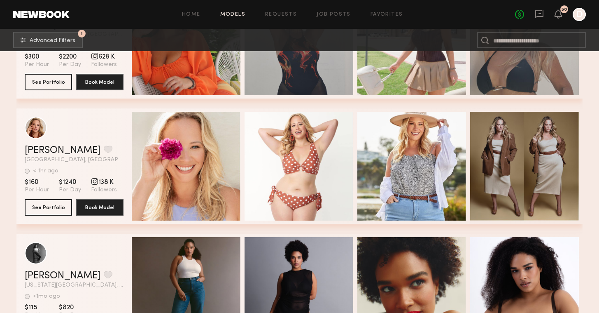
scroll to position [2135, 0]
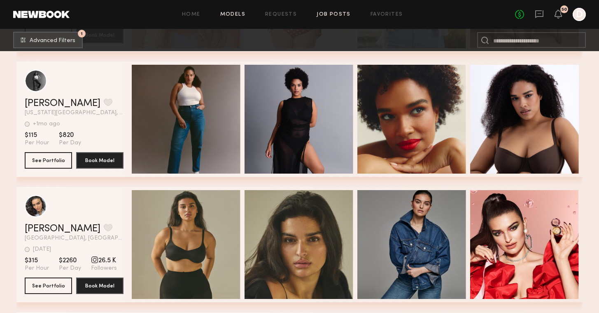
click at [330, 14] on link "Job Posts" at bounding box center [334, 14] width 34 height 5
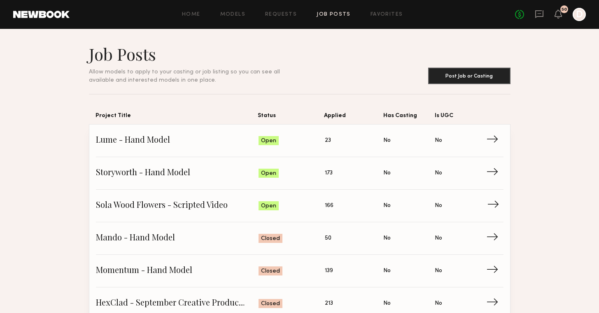
click at [239, 202] on span "Sola Wood Flowers - Scripted Video" at bounding box center [177, 205] width 163 height 12
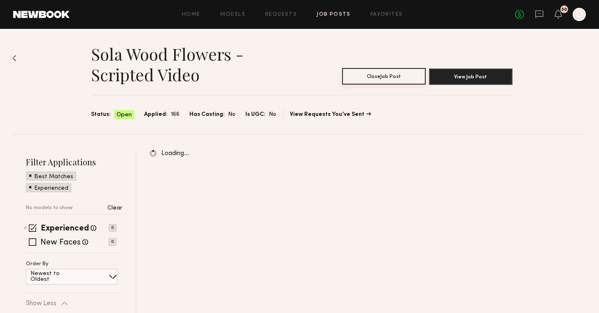
click at [371, 73] on button "Close Job Post" at bounding box center [384, 76] width 84 height 16
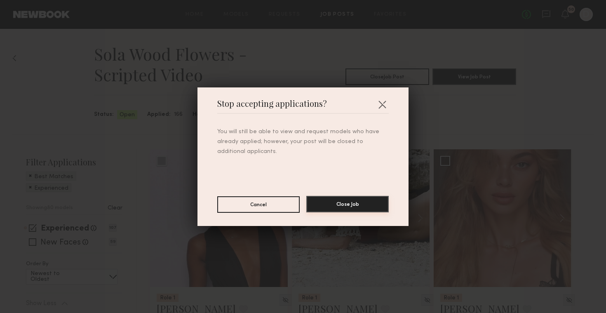
click at [334, 199] on button "Close Job" at bounding box center [347, 204] width 82 height 16
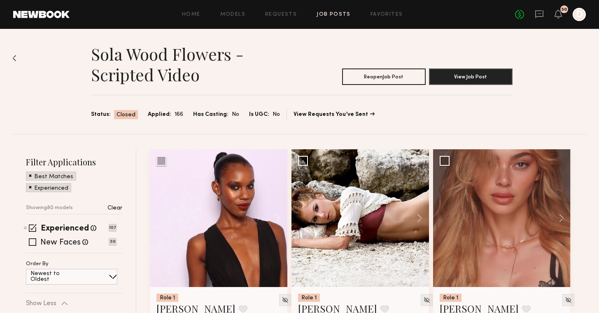
click at [337, 12] on link "Job Posts" at bounding box center [334, 14] width 34 height 5
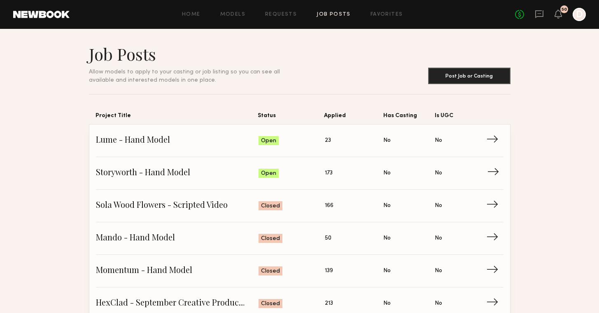
click at [230, 181] on link "Storyworth - Hand Model Status: Open Applied: 173 Has Casting: No Is UGC: No →" at bounding box center [300, 173] width 408 height 33
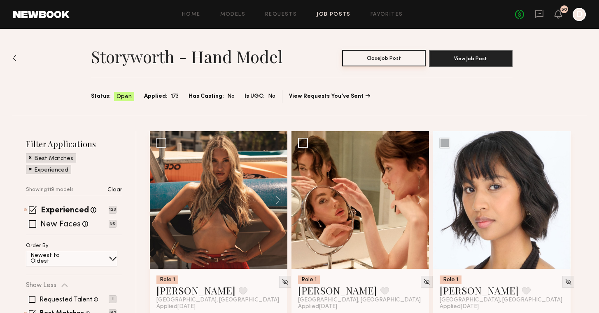
click at [381, 57] on button "Close Job Post" at bounding box center [384, 58] width 84 height 16
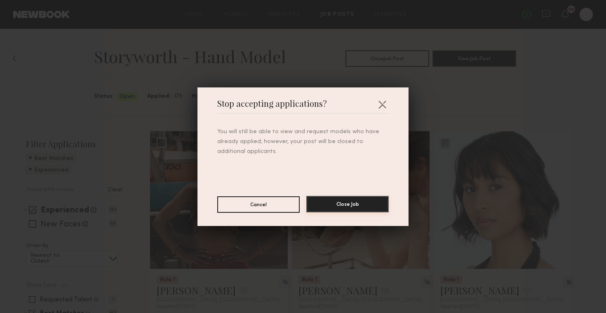
click at [356, 211] on button "Close Job" at bounding box center [347, 204] width 82 height 16
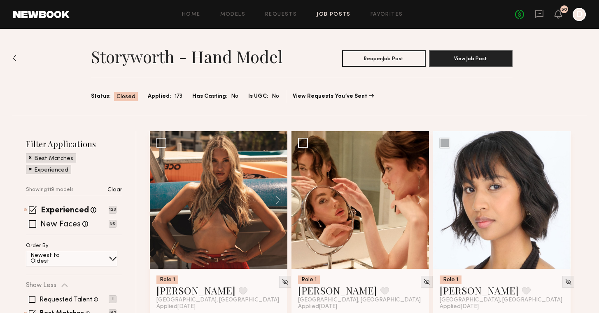
click at [334, 13] on link "Job Posts" at bounding box center [334, 14] width 34 height 5
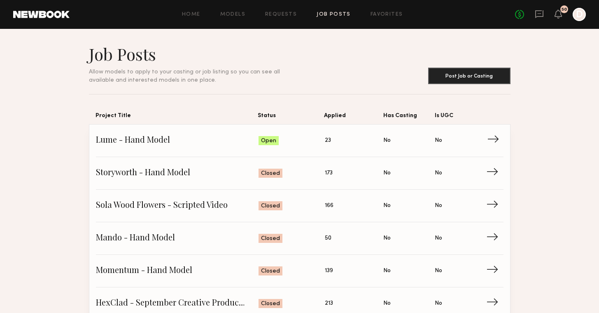
click at [247, 146] on span "Lume - Hand Model" at bounding box center [177, 140] width 163 height 12
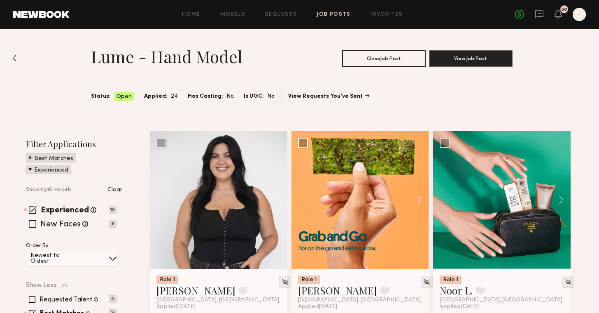
scroll to position [47, 0]
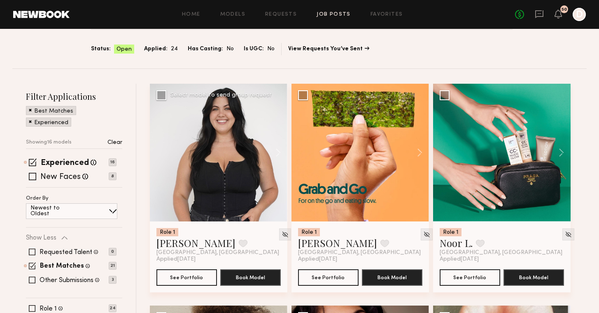
click at [247, 146] on div at bounding box center [219, 153] width 138 height 138
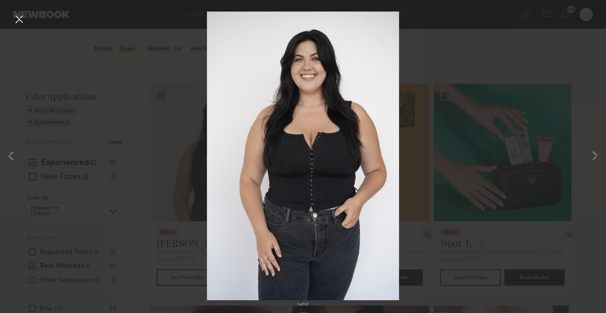
click at [599, 157] on div "1 of 12" at bounding box center [303, 156] width 606 height 313
click at [598, 158] on button at bounding box center [595, 156] width 10 height 250
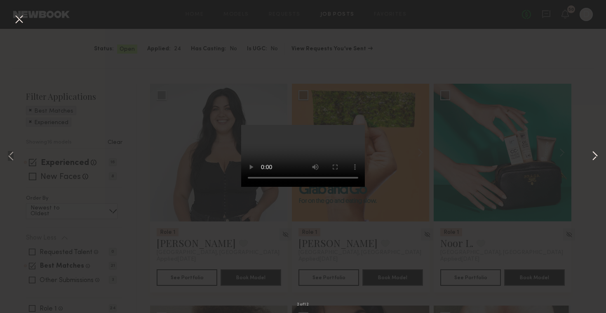
click at [598, 158] on button at bounding box center [595, 156] width 10 height 250
click at [478, 49] on div "5 of 12" at bounding box center [303, 156] width 606 height 313
click at [23, 23] on button at bounding box center [18, 19] width 13 height 15
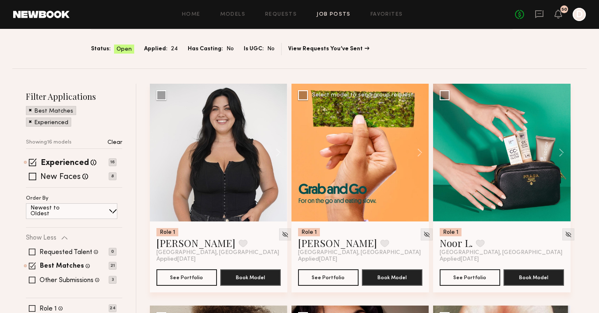
scroll to position [0, 0]
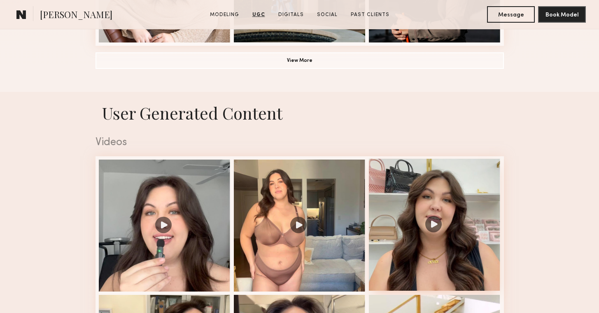
scroll to position [528, 0]
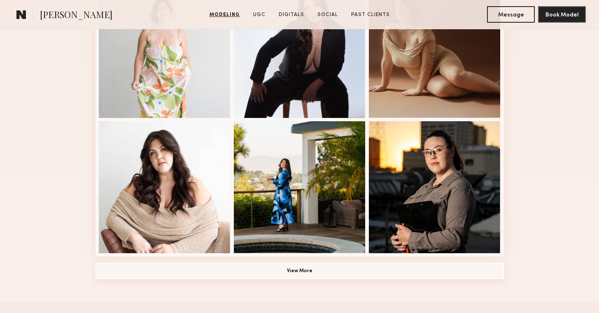
click at [385, 275] on button "View More" at bounding box center [300, 270] width 409 height 16
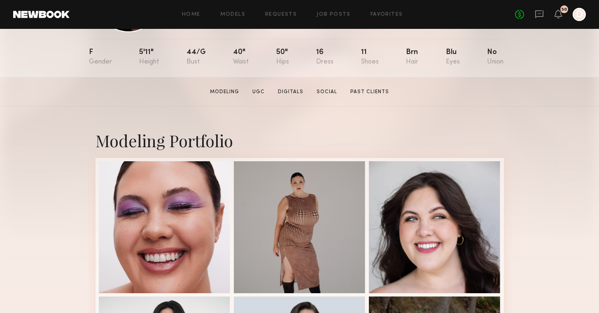
scroll to position [142, 0]
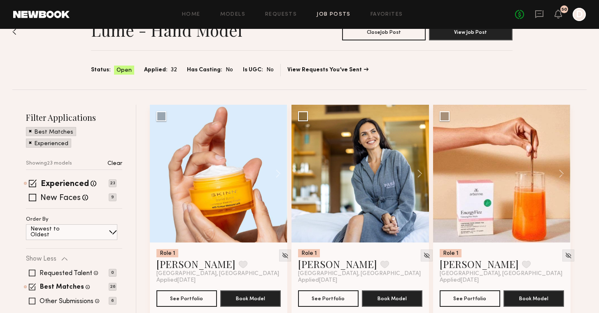
scroll to position [48, 0]
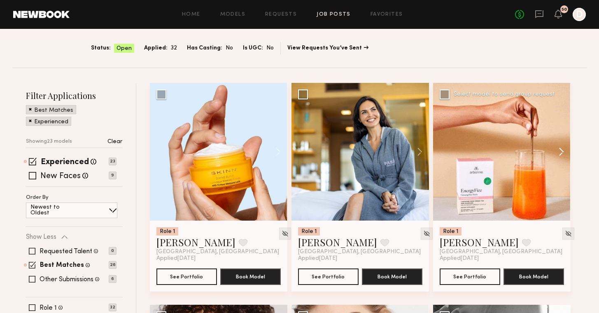
click at [558, 154] on button at bounding box center [558, 152] width 26 height 138
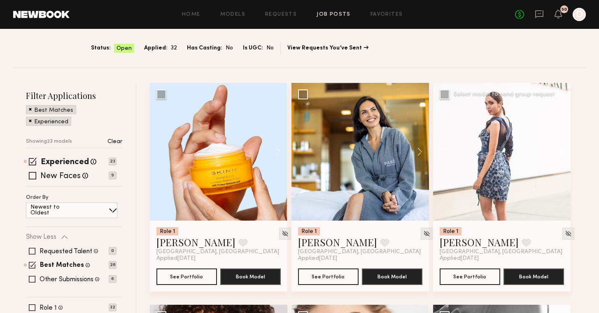
click at [558, 154] on button at bounding box center [558, 152] width 26 height 138
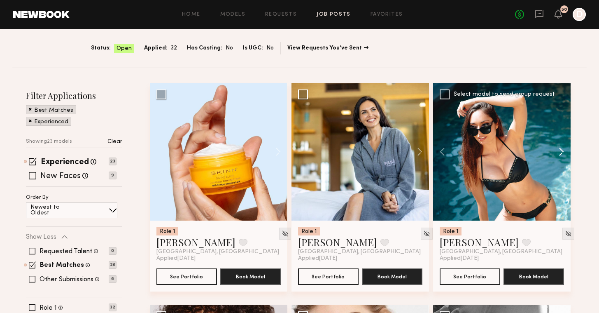
click at [558, 154] on button at bounding box center [558, 152] width 26 height 138
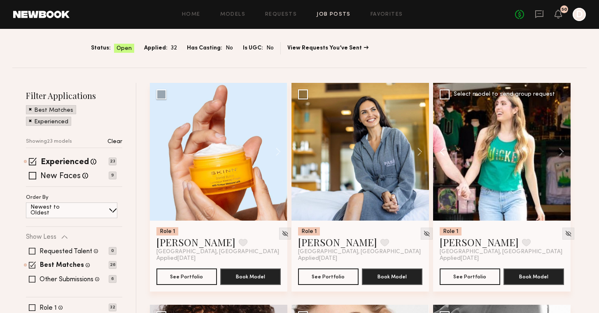
click at [440, 149] on button at bounding box center [446, 152] width 26 height 138
